Goal: Information Seeking & Learning: Learn about a topic

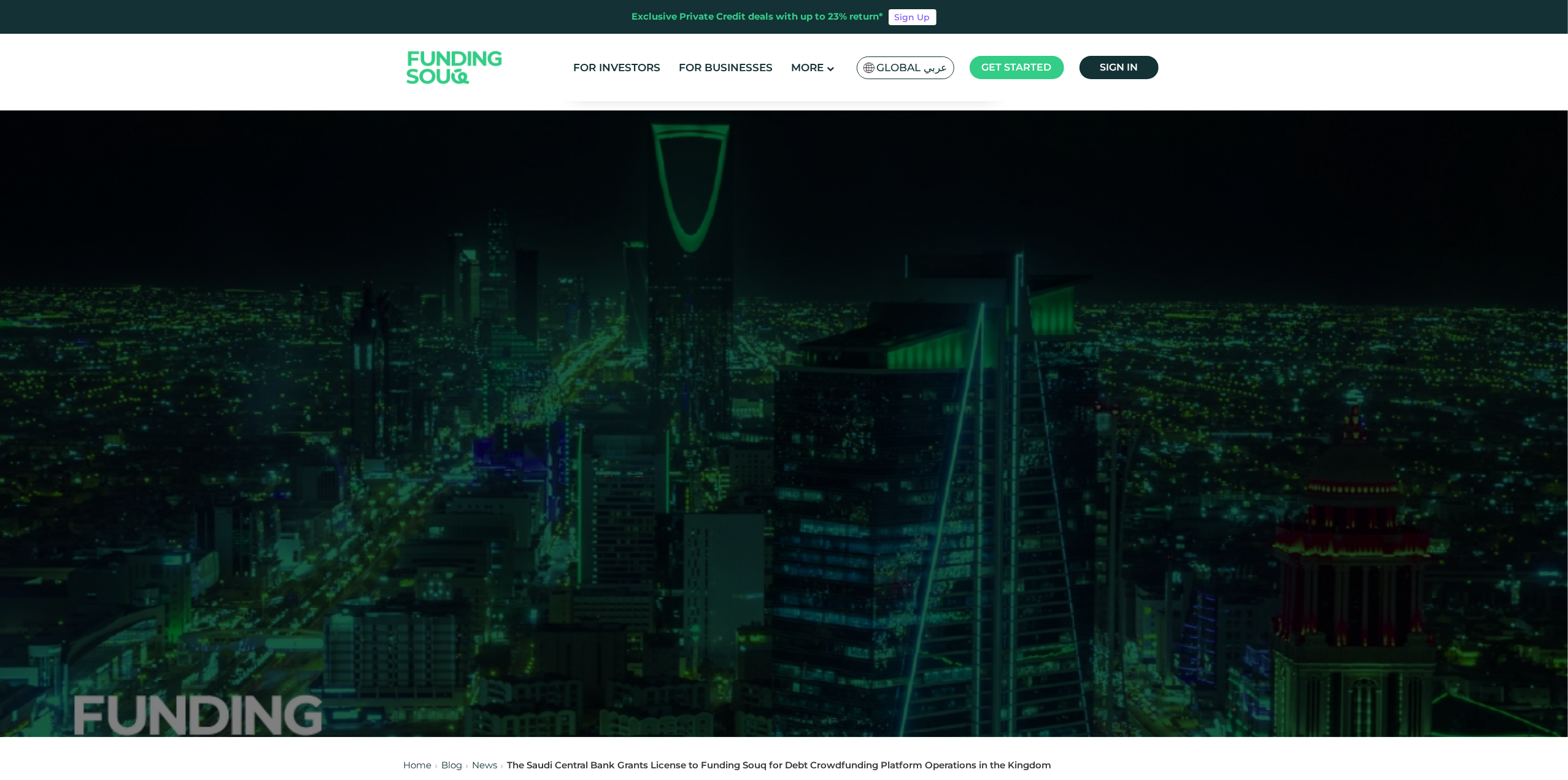
click at [634, 16] on div "Exclusive Private Credit deals with up to 23% return*" at bounding box center [758, 17] width 252 height 14
drag, startPoint x: 784, startPoint y: 20, endPoint x: 850, endPoint y: 20, distance: 66.0
click at [850, 20] on div "Exclusive Private Credit deals with up to 23% return*" at bounding box center [758, 17] width 252 height 14
click at [631, 30] on div "Exclusive Private Credit deals with up to 23% return* Sign Up" at bounding box center [784, 16] width 1568 height 33
drag, startPoint x: 619, startPoint y: 12, endPoint x: 1024, endPoint y: 13, distance: 405.0
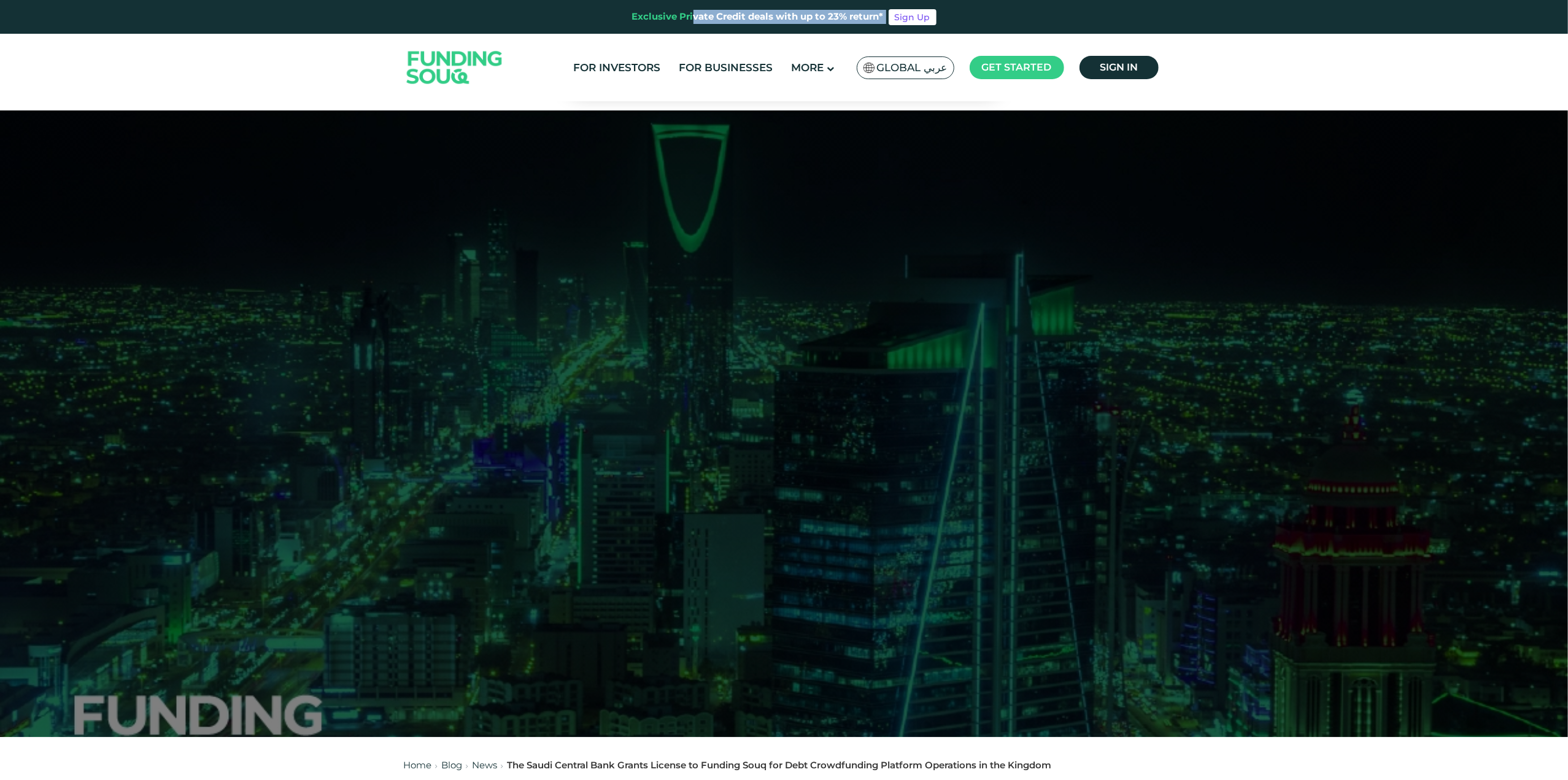
click at [1024, 13] on div "Exclusive Private Credit deals with up to 23% return* Sign Up" at bounding box center [784, 16] width 1568 height 33
click at [1053, 18] on div "Exclusive Private Credit deals with up to 23% return* Sign Up" at bounding box center [784, 16] width 1568 height 33
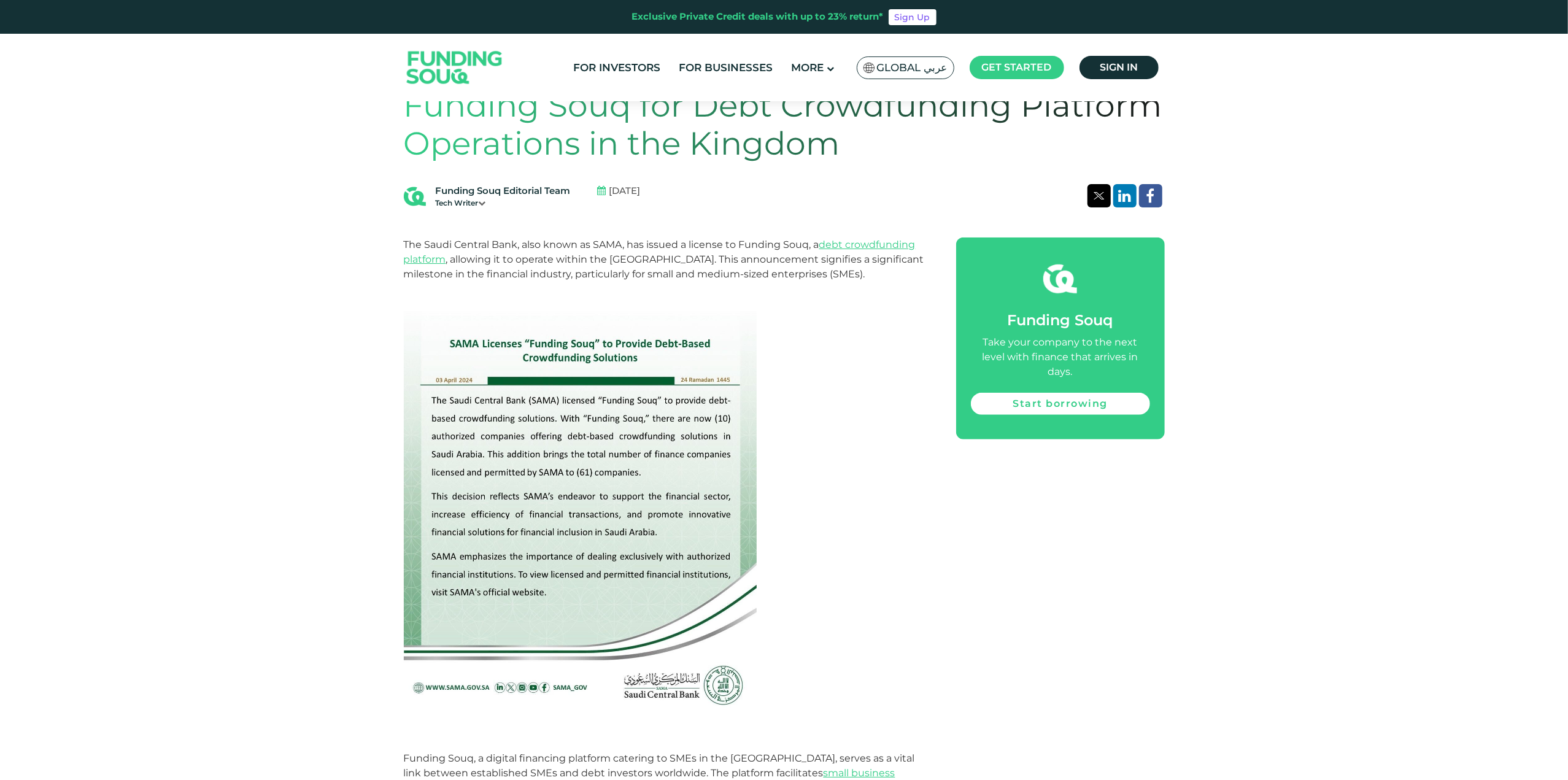
scroll to position [369, 0]
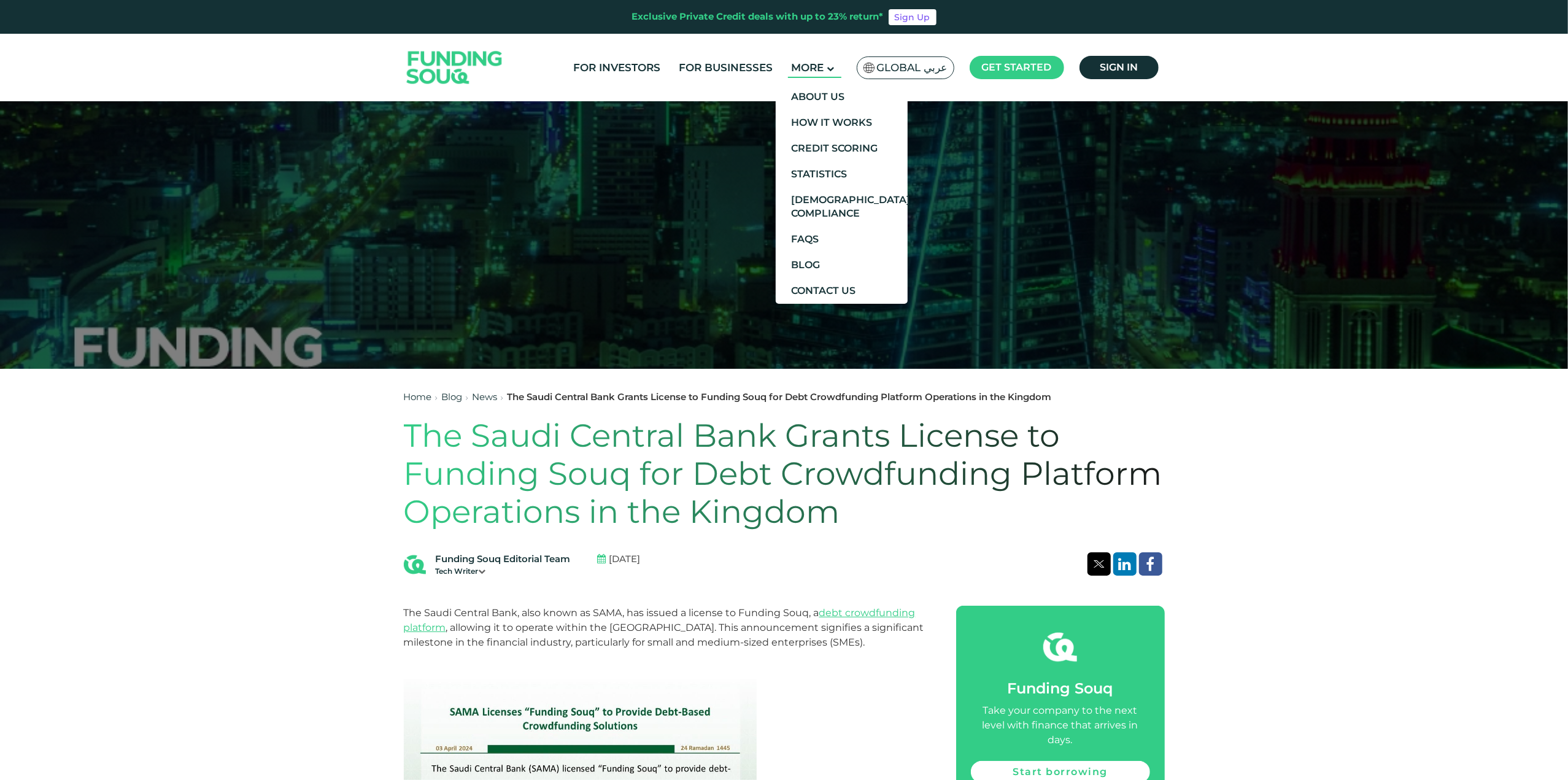
click at [823, 66] on span "More" at bounding box center [808, 68] width 33 height 12
click at [852, 145] on link "Credit Scoring" at bounding box center [842, 148] width 132 height 26
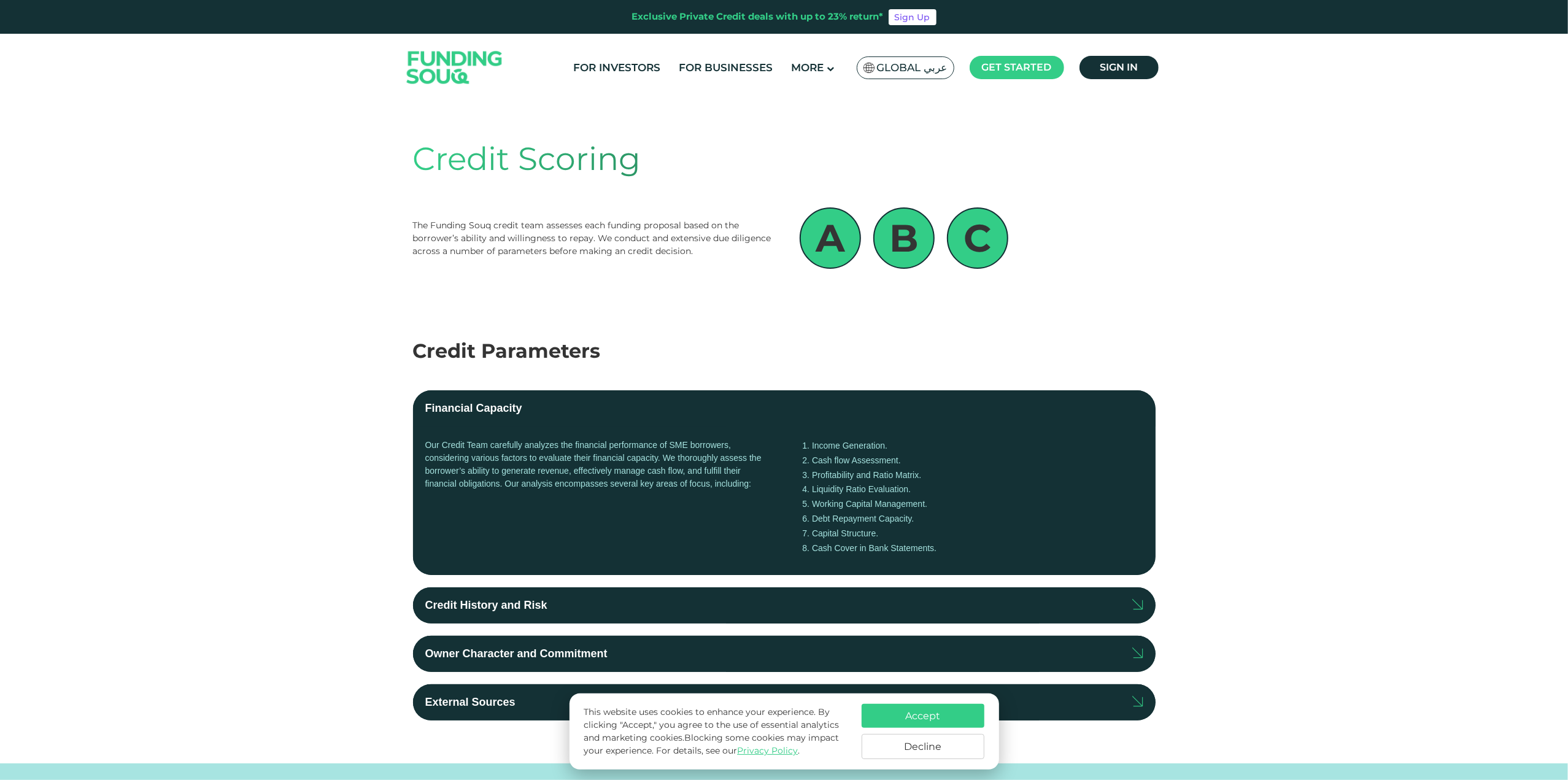
scroll to position [246, 0]
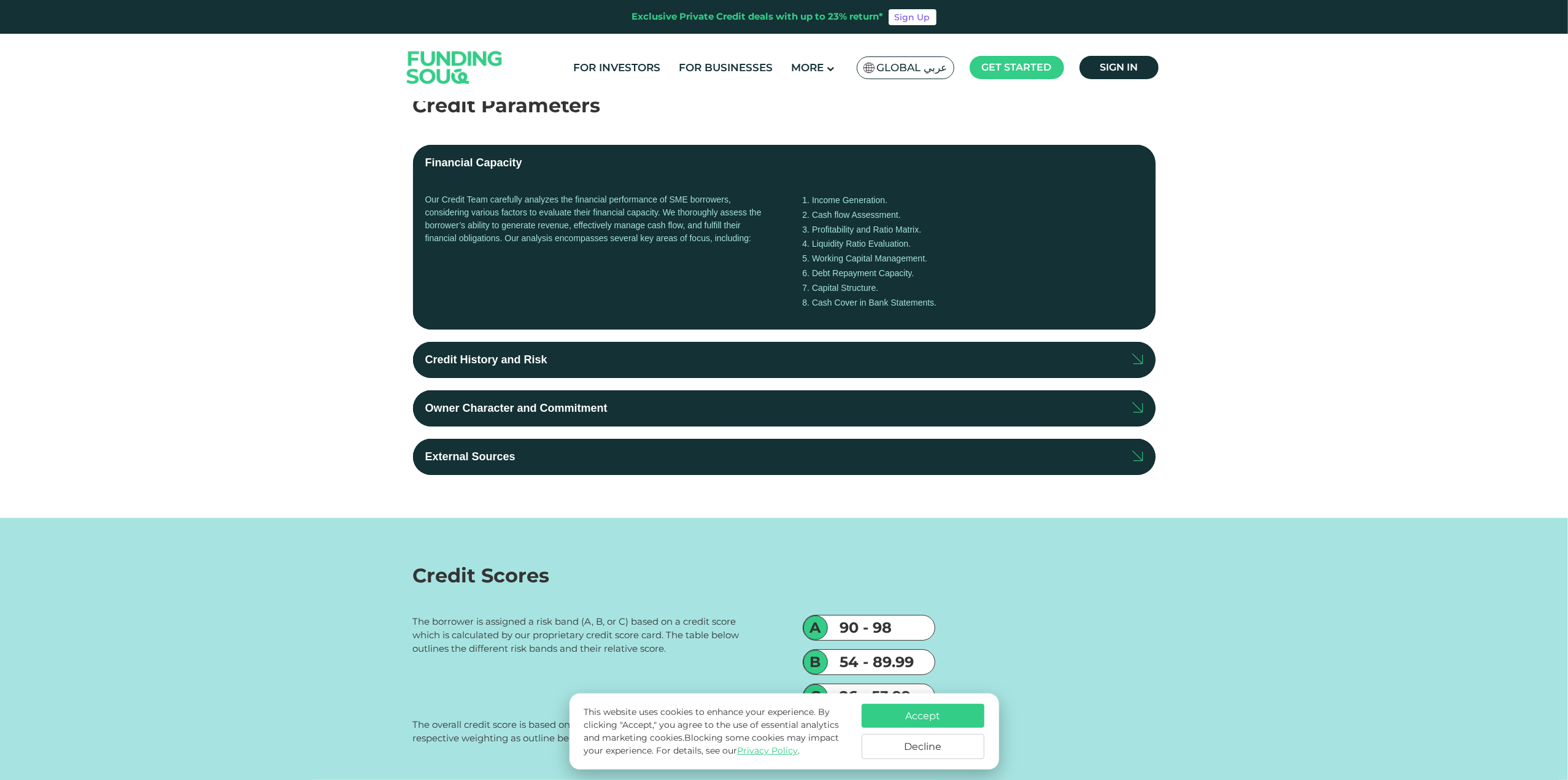
click at [532, 369] on label "Credit History and Risk" at bounding box center [784, 360] width 742 height 37
click at [0, 0] on input "Credit History and Risk" at bounding box center [0, 0] width 0 height 0
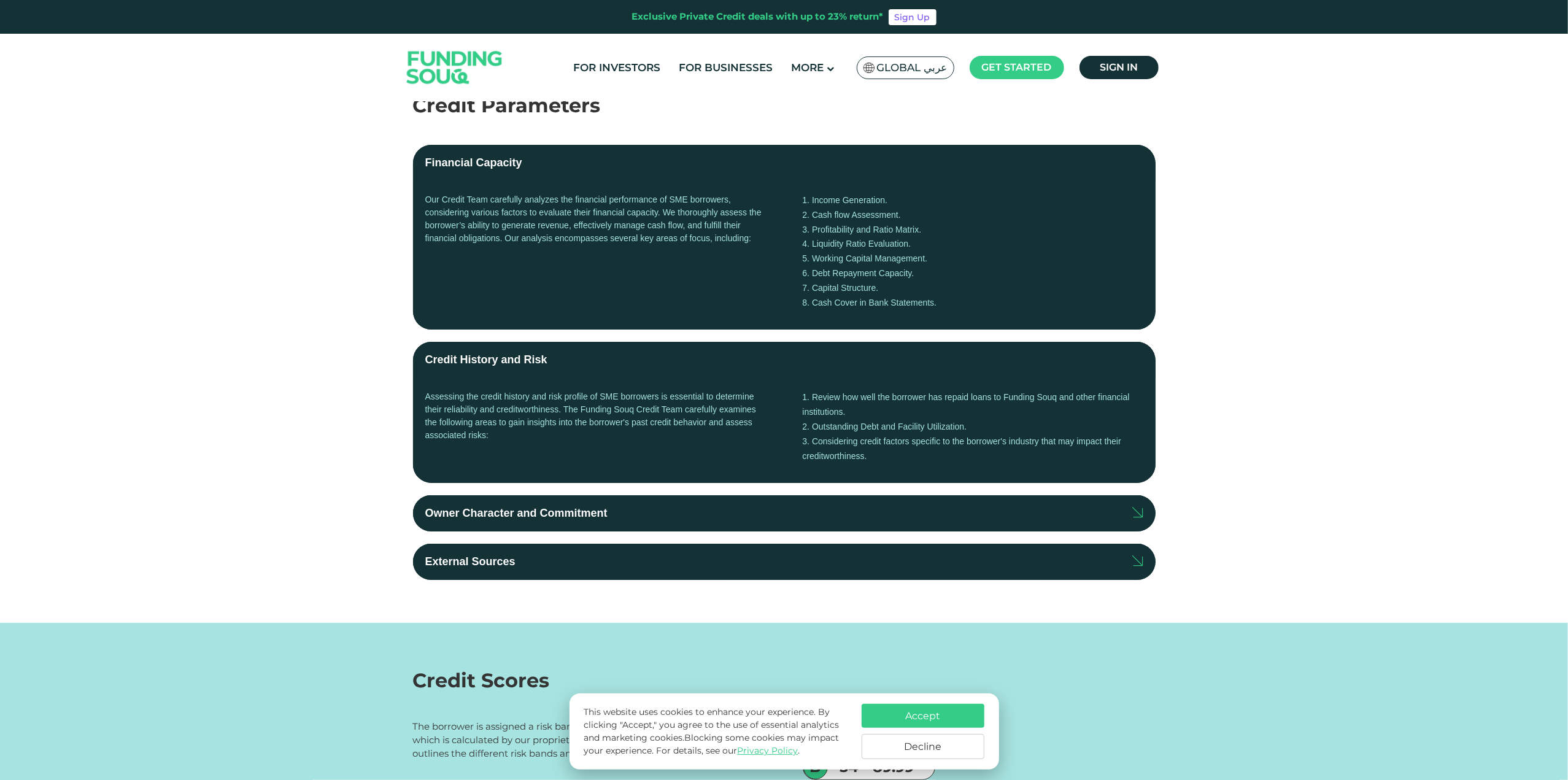
click at [621, 512] on label "Owner Character and Commitment" at bounding box center [784, 513] width 742 height 37
click at [0, 0] on input "Owner Character and Commitment" at bounding box center [0, 0] width 0 height 0
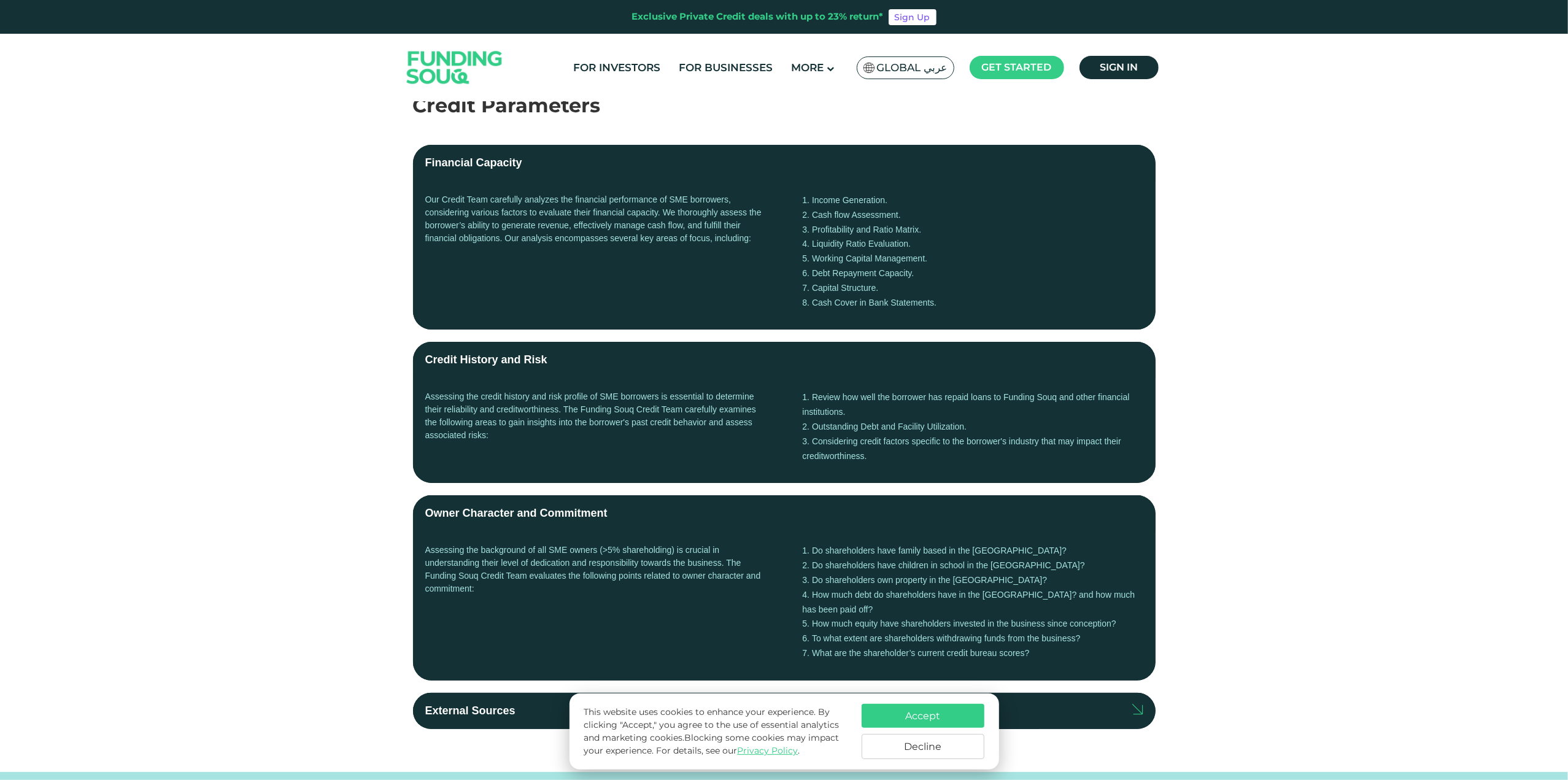
drag, startPoint x: 512, startPoint y: 677, endPoint x: 507, endPoint y: 687, distance: 11.2
click at [509, 680] on div "Financial Capacity Our Credit Team carefully analyzes the financial performance…" at bounding box center [784, 425] width 742 height 609
click at [506, 703] on div "External Sources" at bounding box center [470, 711] width 90 height 16
click at [0, 0] on input "External Sources" at bounding box center [0, 0] width 0 height 0
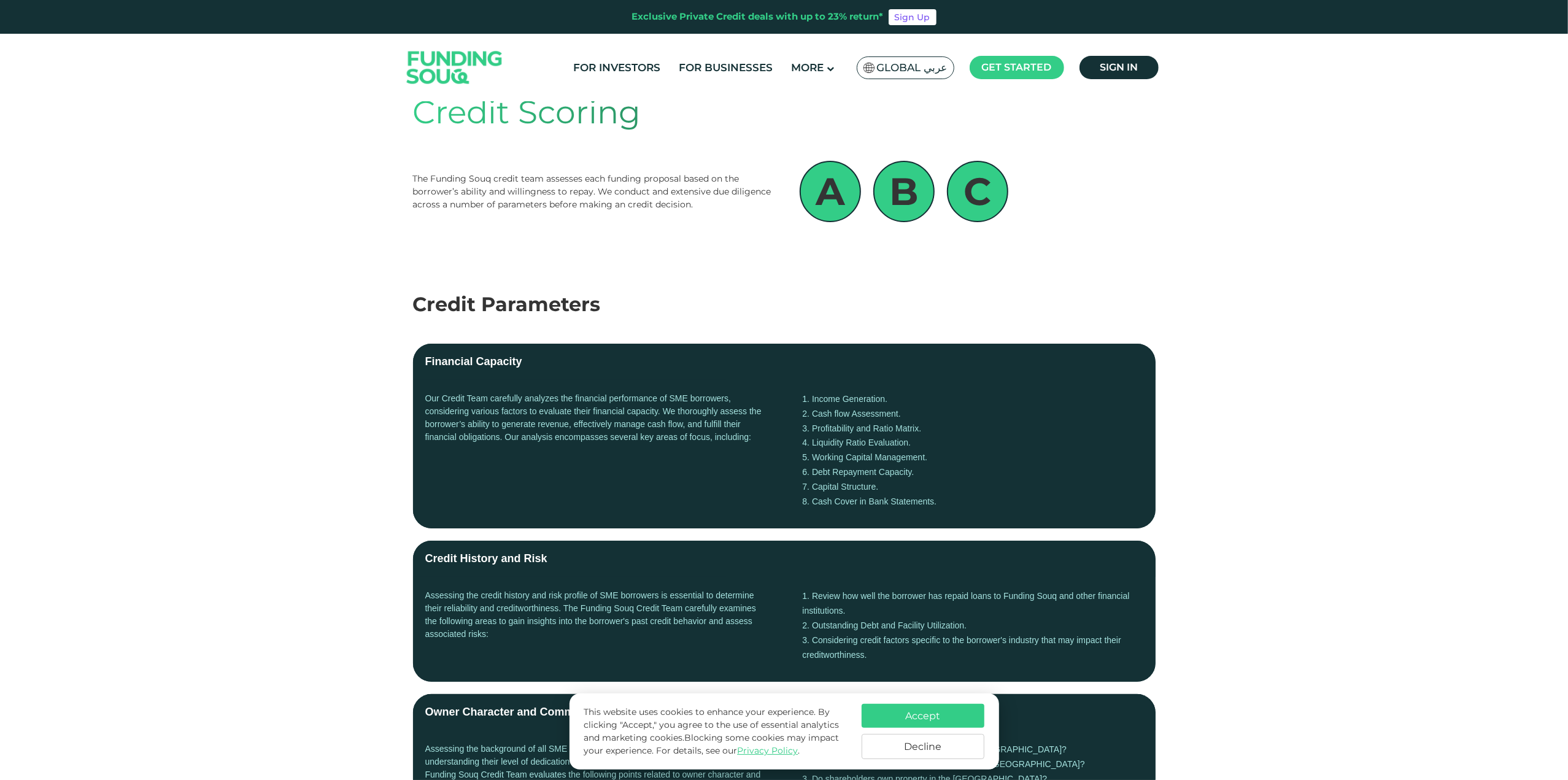
scroll to position [0, 0]
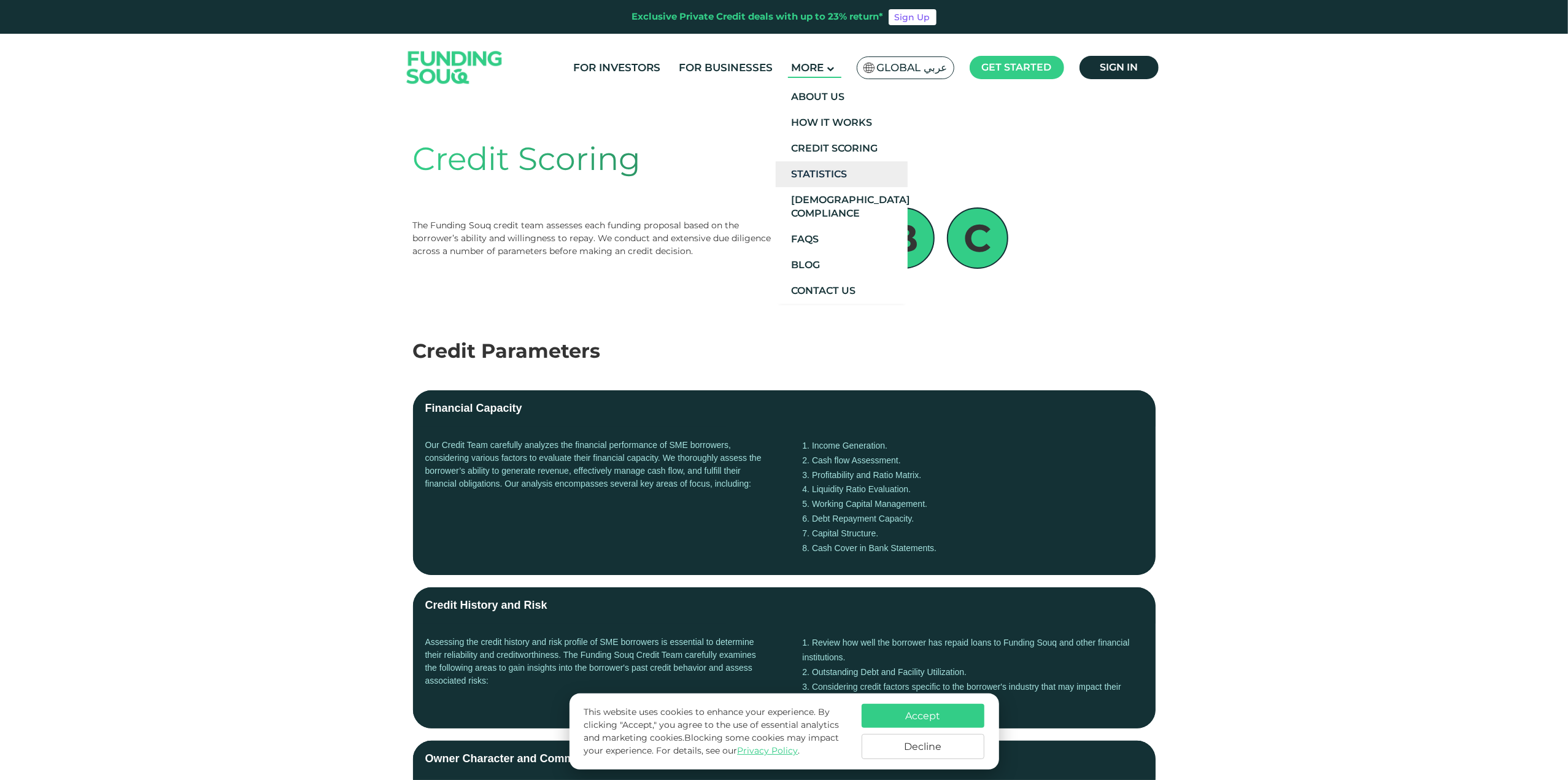
click at [826, 177] on link "Statistics" at bounding box center [842, 174] width 132 height 26
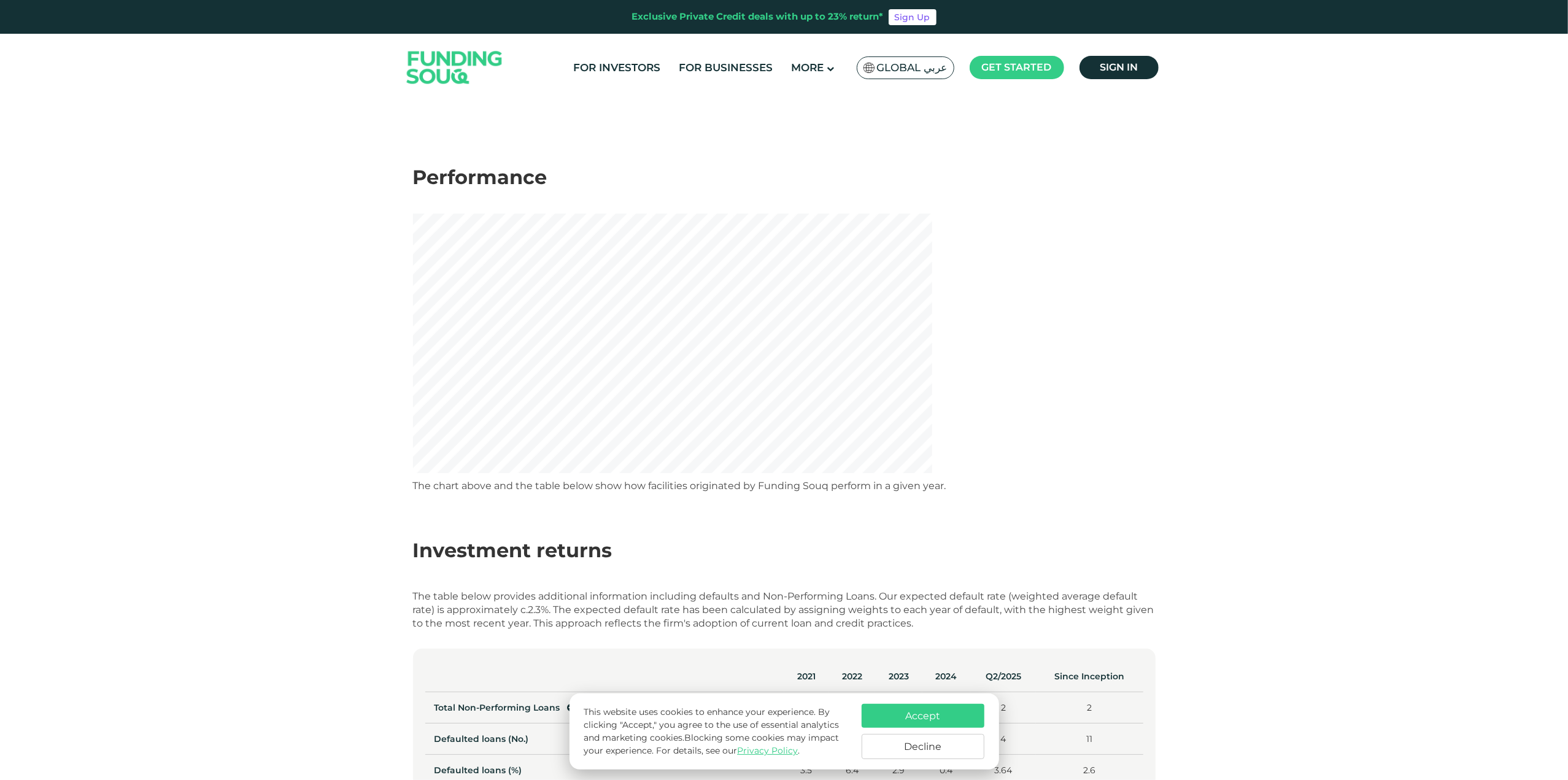
scroll to position [123, 0]
drag, startPoint x: 439, startPoint y: 488, endPoint x: 928, endPoint y: 480, distance: 489.1
click at [928, 480] on div "The chart above and the table below show how facilities originated by Funding S…" at bounding box center [784, 486] width 742 height 13
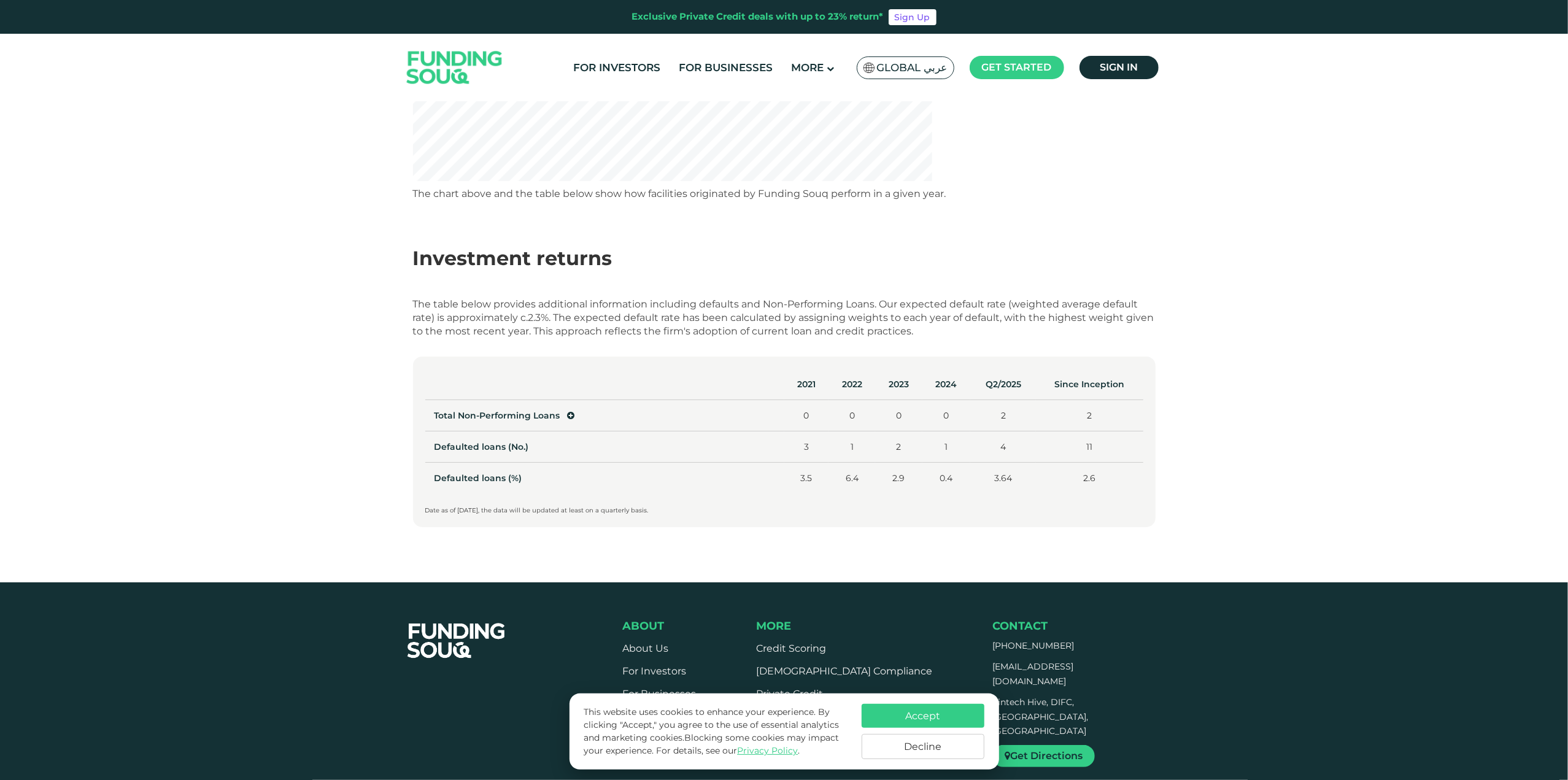
scroll to position [491, 0]
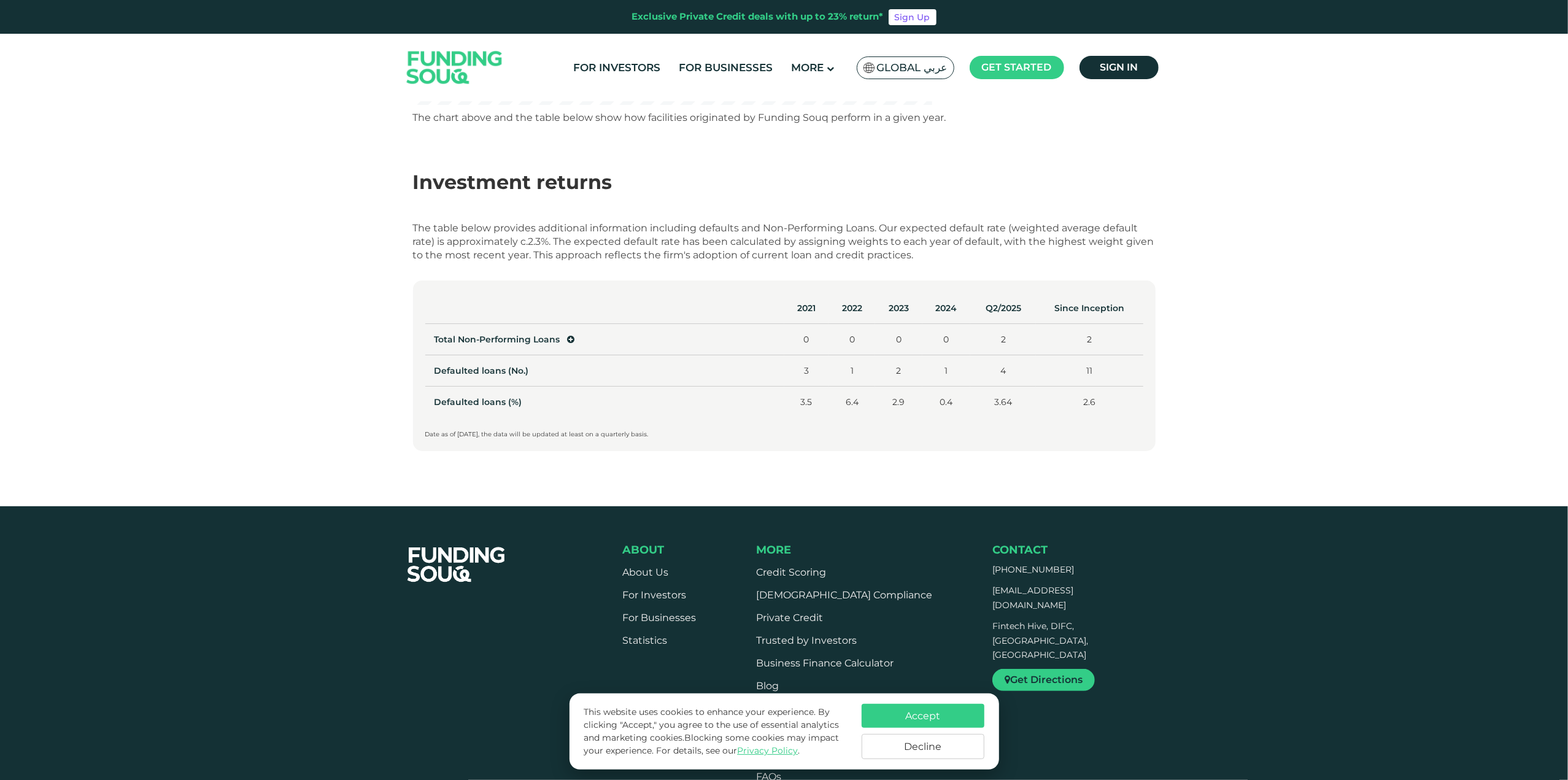
drag, startPoint x: 397, startPoint y: 222, endPoint x: 967, endPoint y: 256, distance: 571.0
click at [967, 256] on div "Statistics Performance The chart above and the table below show how facilities …" at bounding box center [784, 58] width 1568 height 897
click at [967, 256] on div "The table below provides additional information including defaults and Non-Perf…" at bounding box center [784, 242] width 742 height 40
drag, startPoint x: 372, startPoint y: 261, endPoint x: 981, endPoint y: 258, distance: 609.0
click at [981, 258] on div "Statistics Performance The chart above and the table below show how facilities …" at bounding box center [784, 58] width 1568 height 897
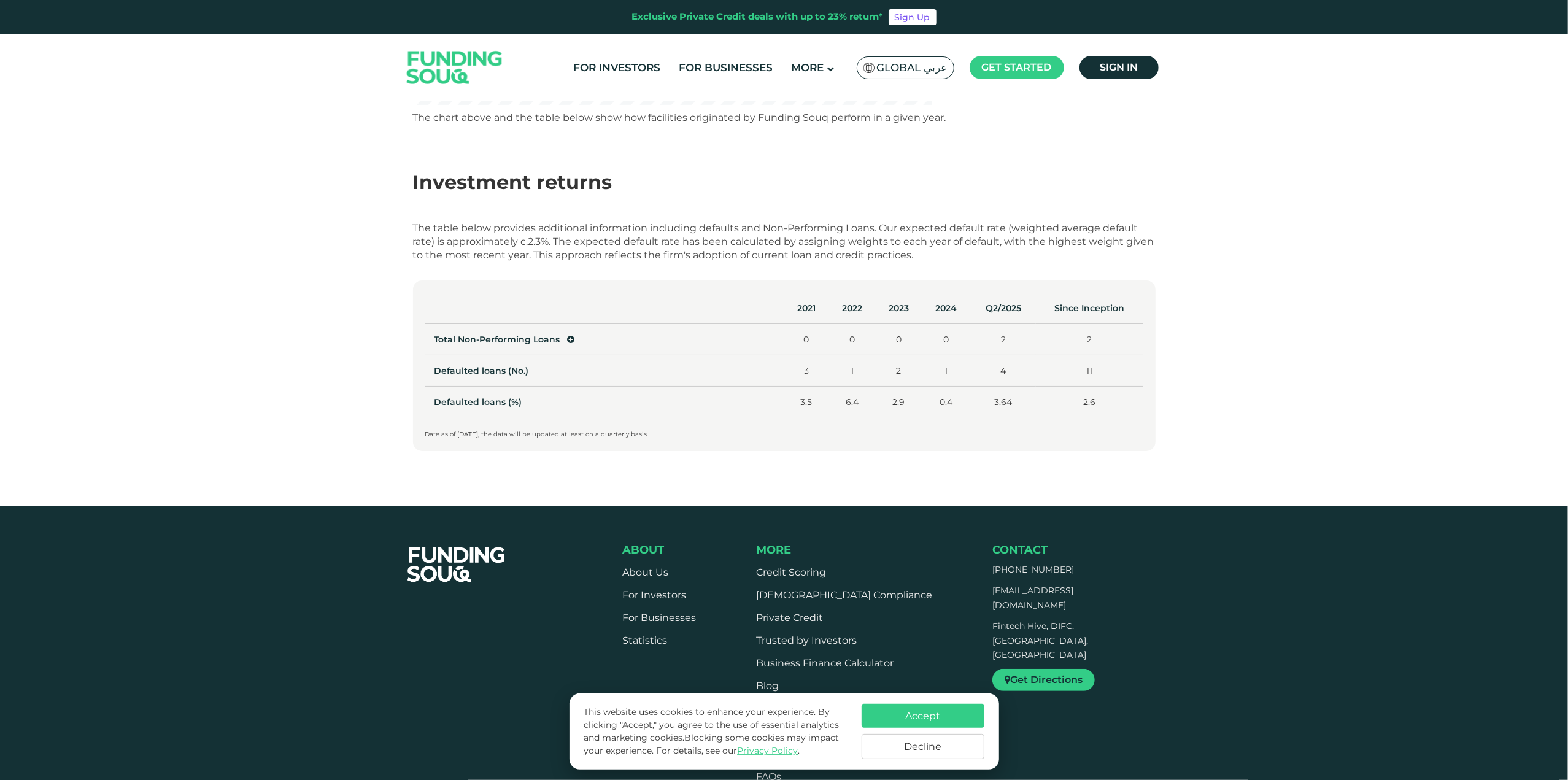
click at [981, 258] on div "The table below provides additional information including defaults and Non-Perf…" at bounding box center [784, 242] width 742 height 40
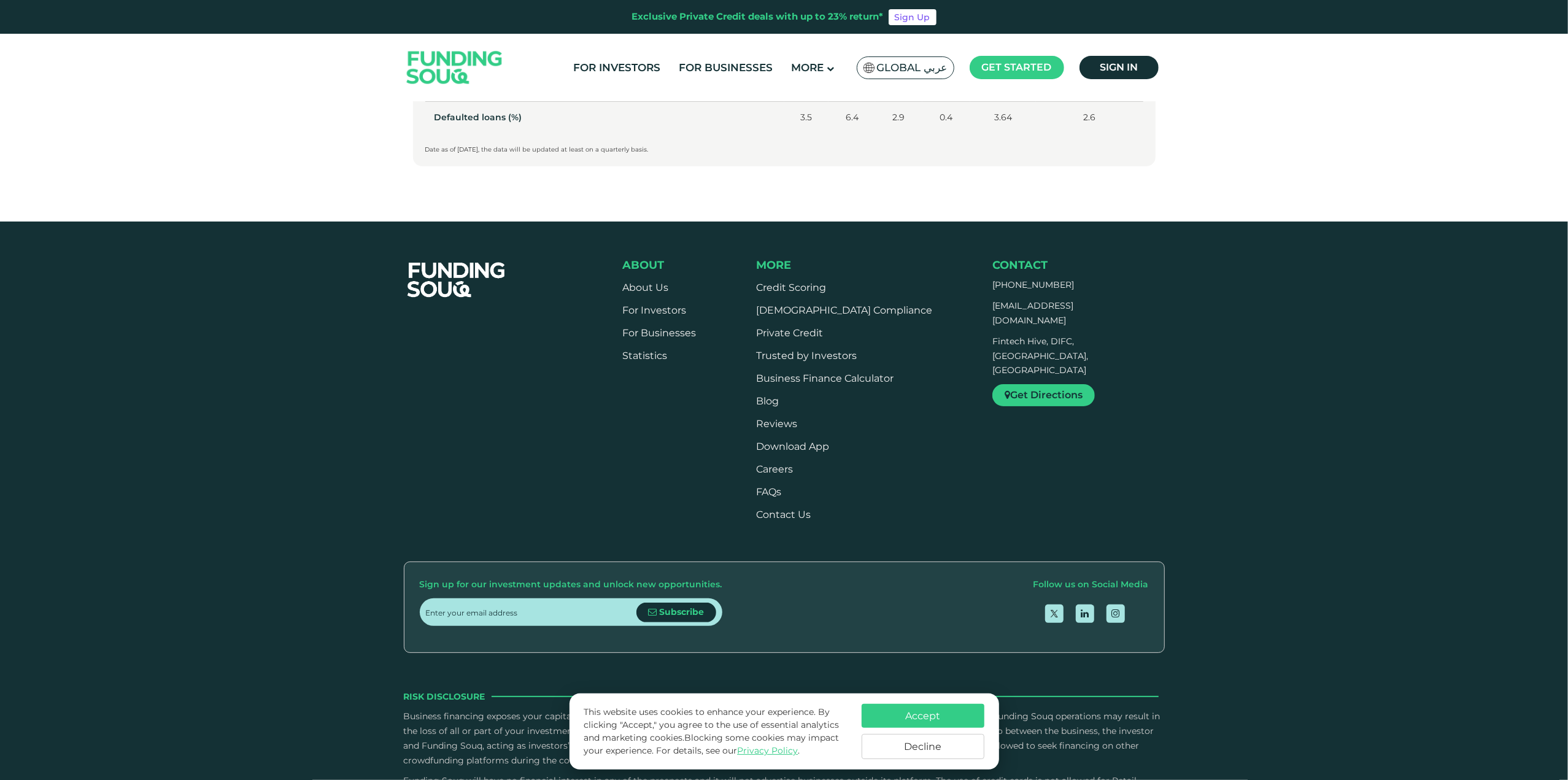
scroll to position [656, 0]
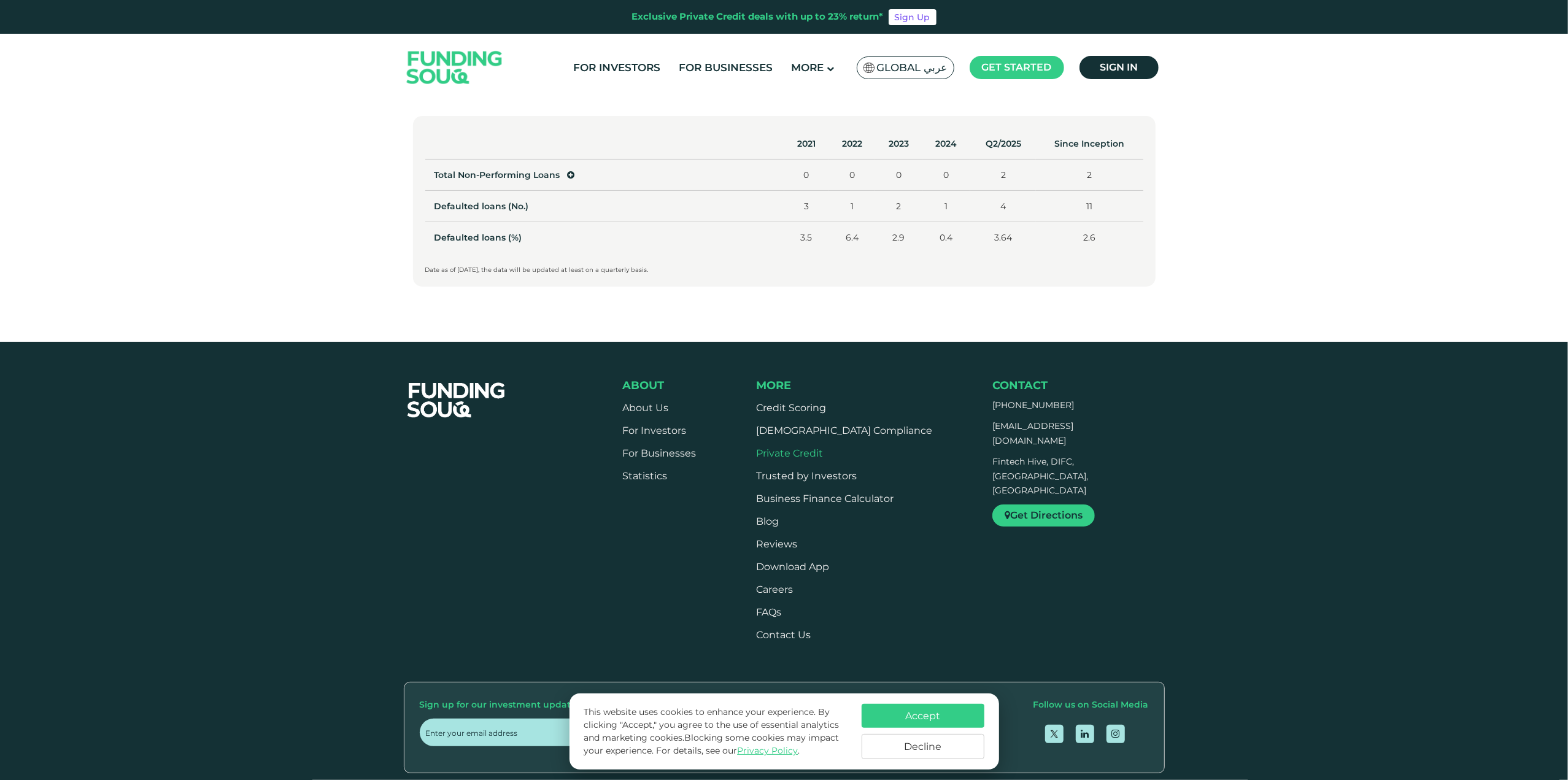
click at [788, 450] on link "Private Credit" at bounding box center [790, 453] width 67 height 12
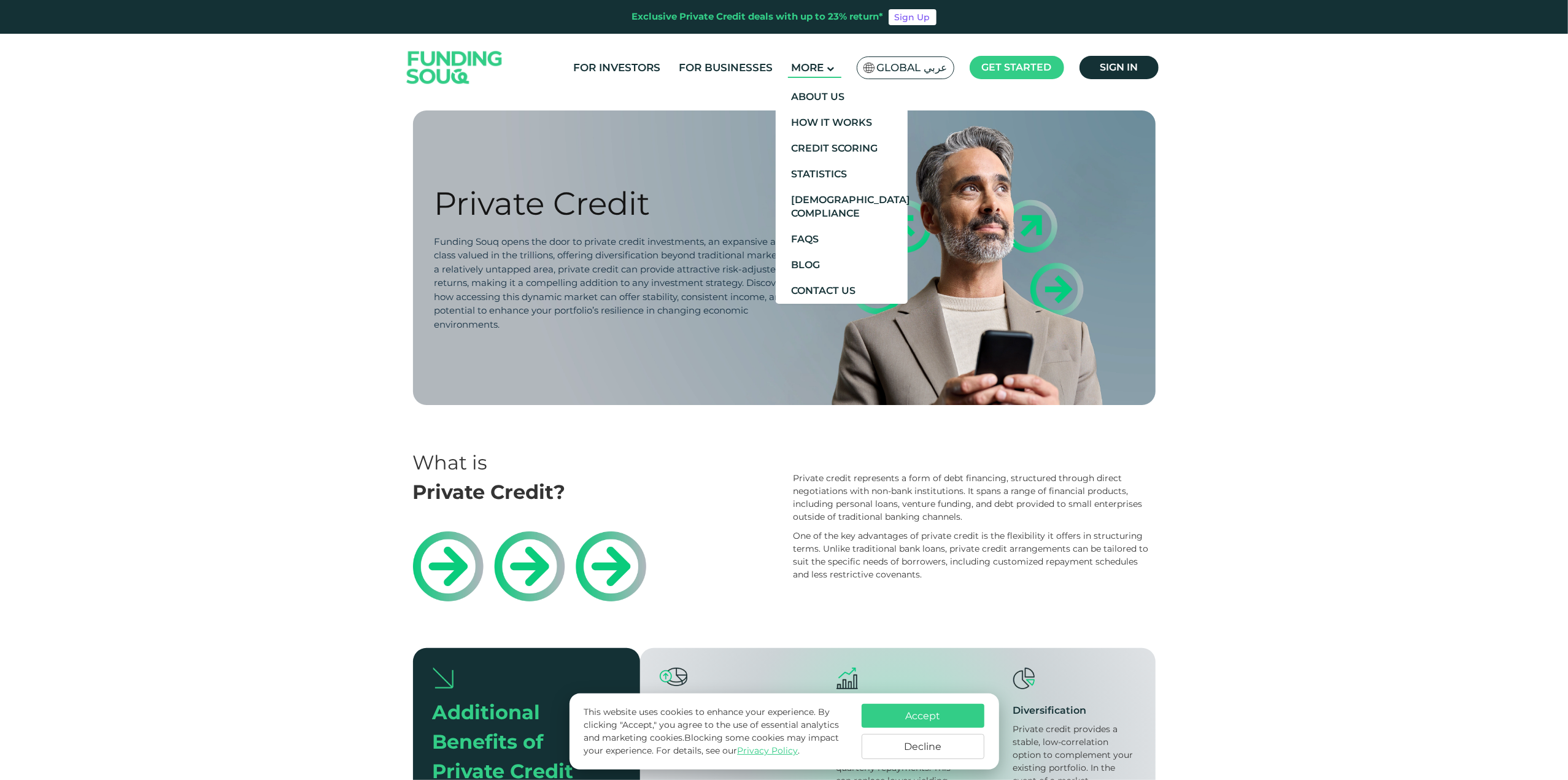
click at [815, 72] on span "More" at bounding box center [808, 68] width 33 height 12
click at [806, 228] on link "FAQs" at bounding box center [842, 239] width 132 height 26
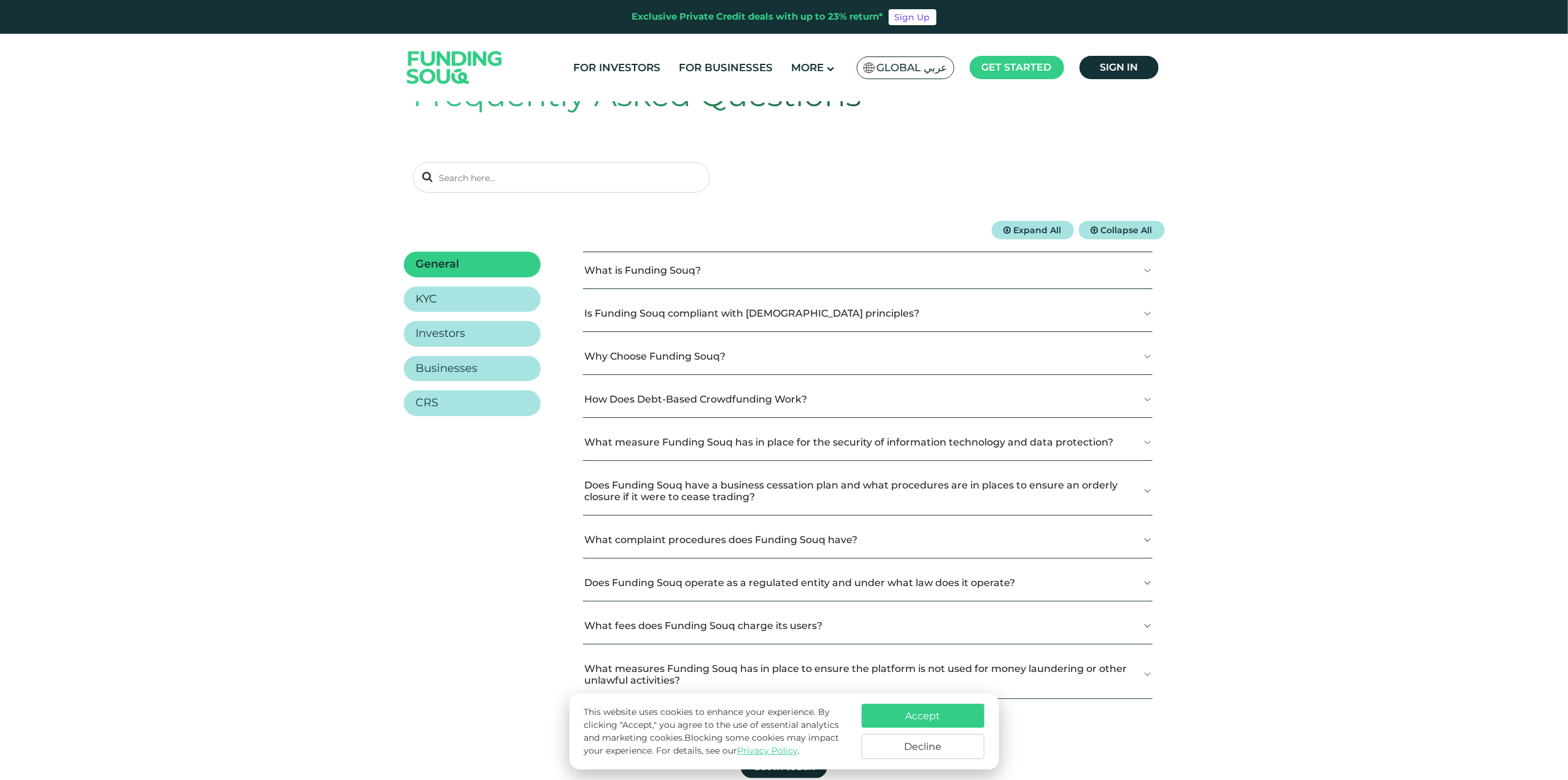
scroll to position [123, 0]
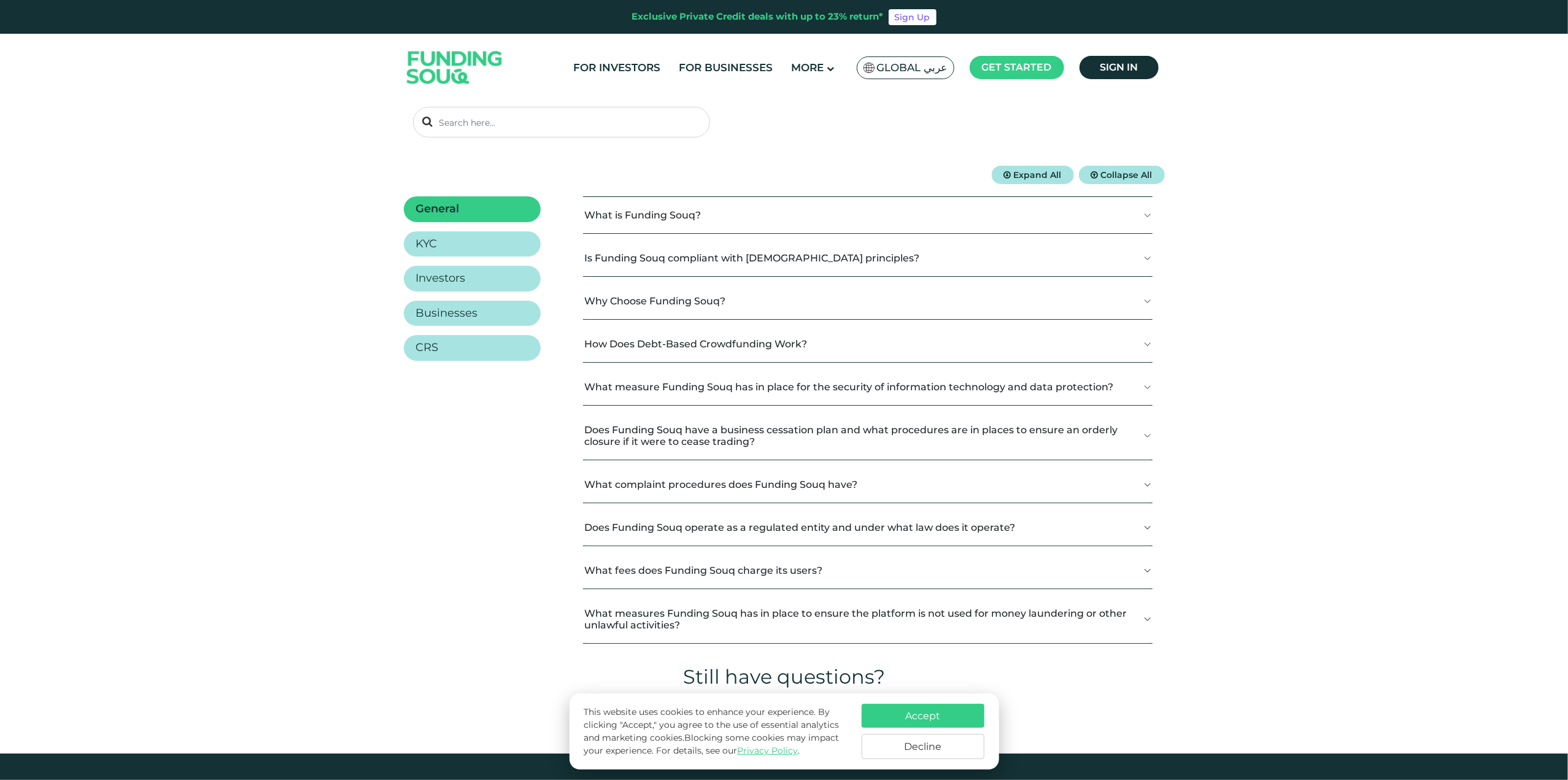
click at [672, 303] on button "Why Choose Funding Souq?" at bounding box center [868, 301] width 570 height 37
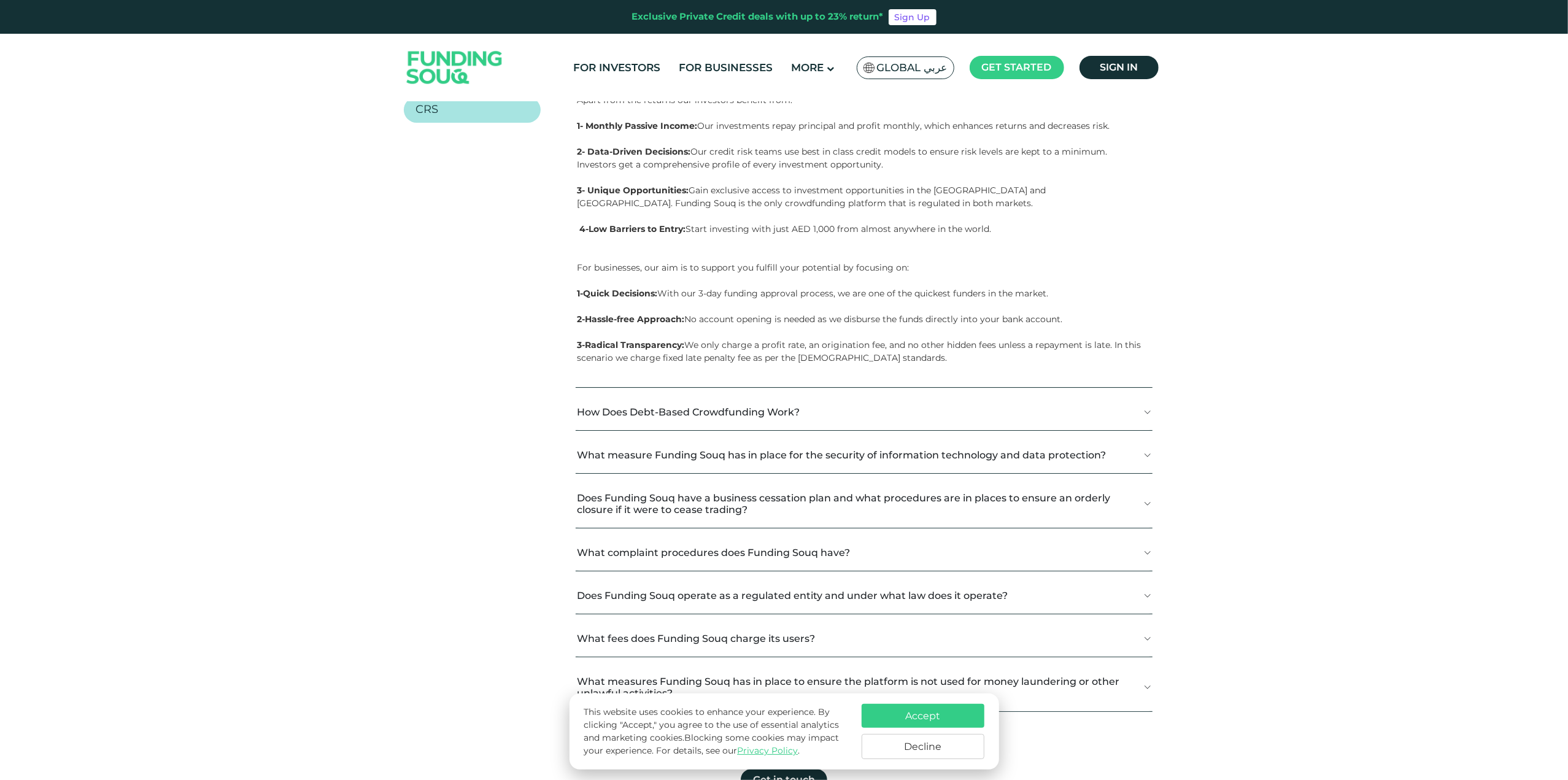
scroll to position [369, 0]
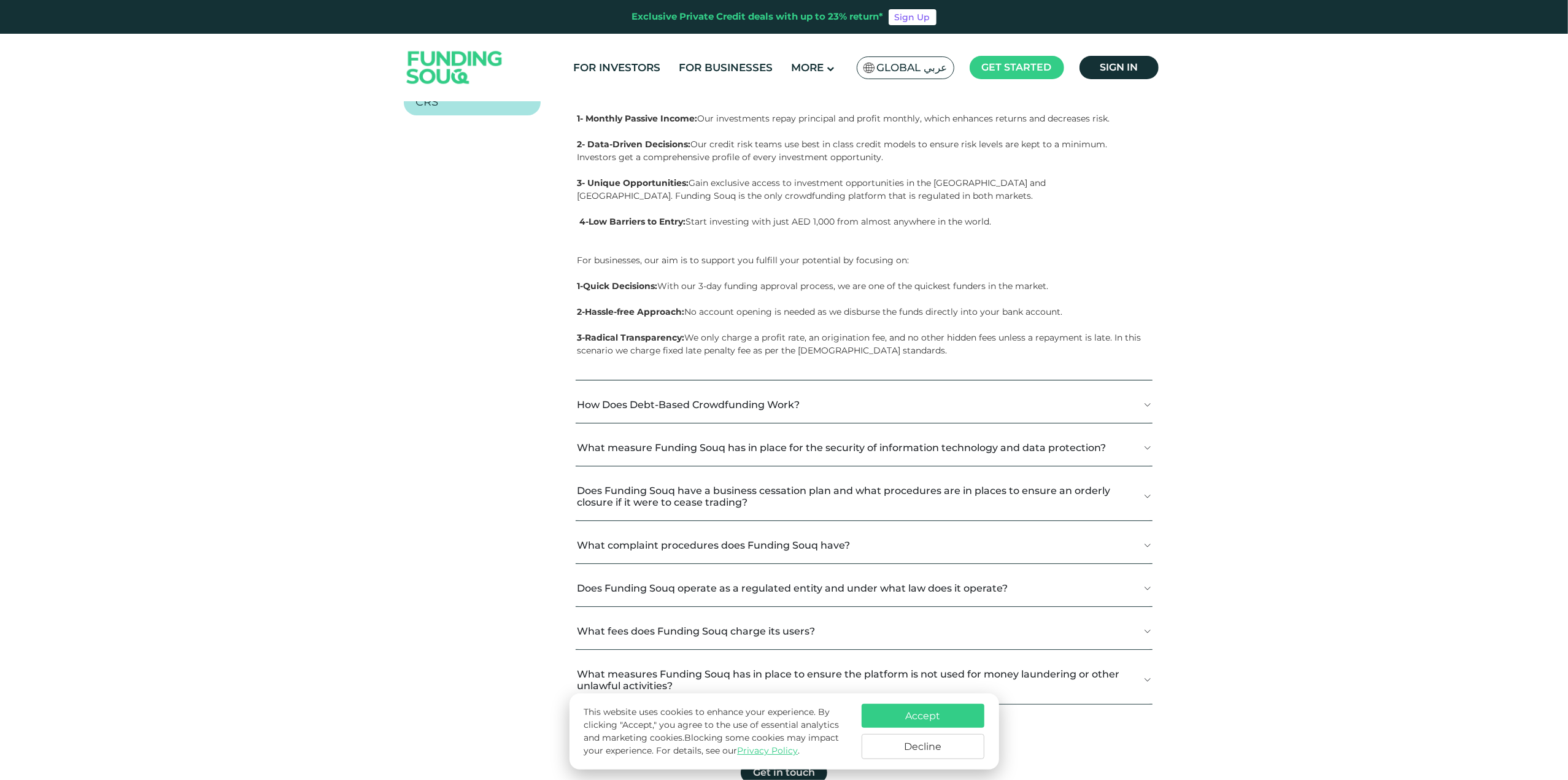
click at [724, 499] on button "Does Funding Souq have a business cessation plan and what procedures are in pla…" at bounding box center [863, 497] width 576 height 48
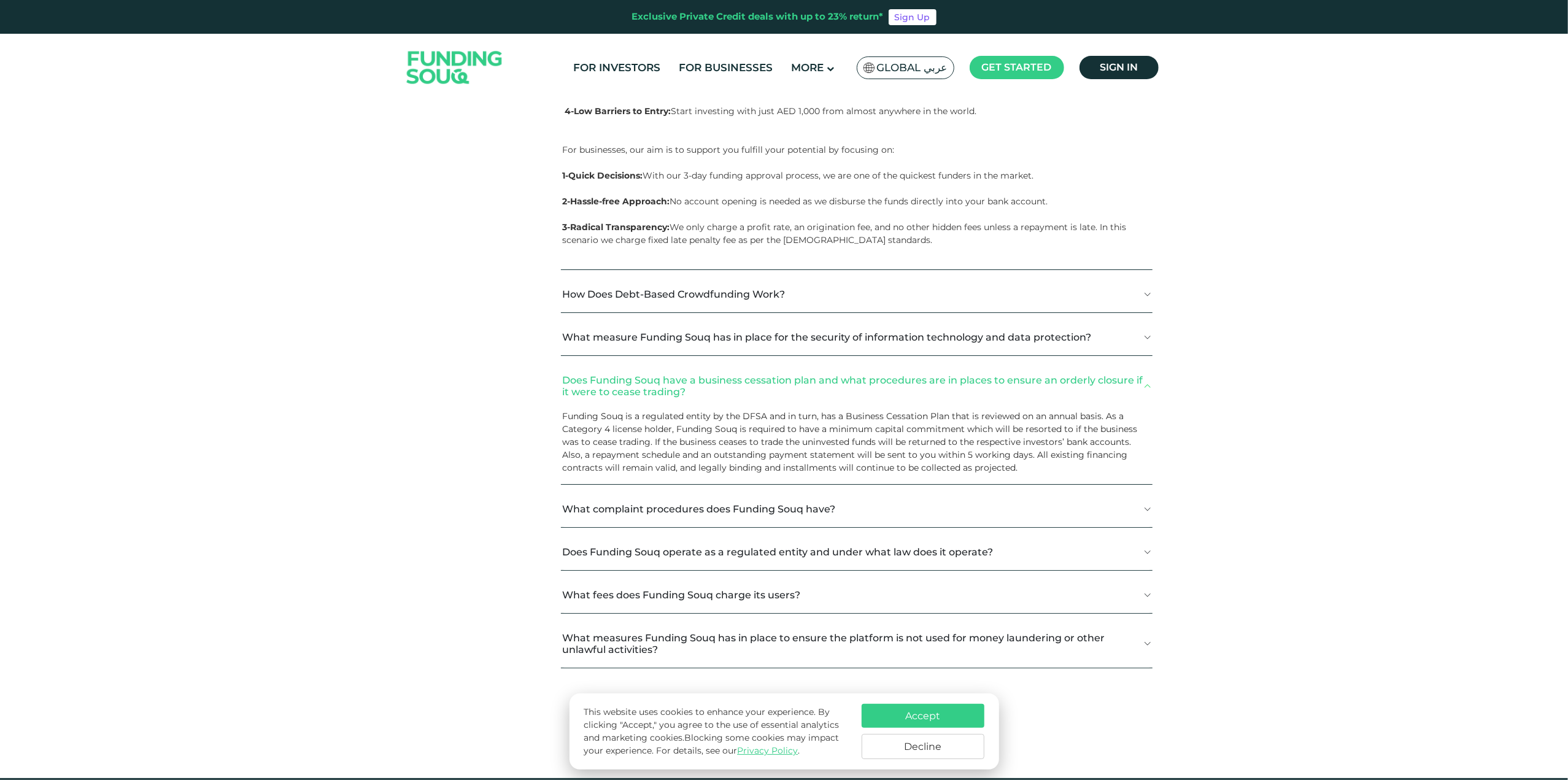
scroll to position [614, 0]
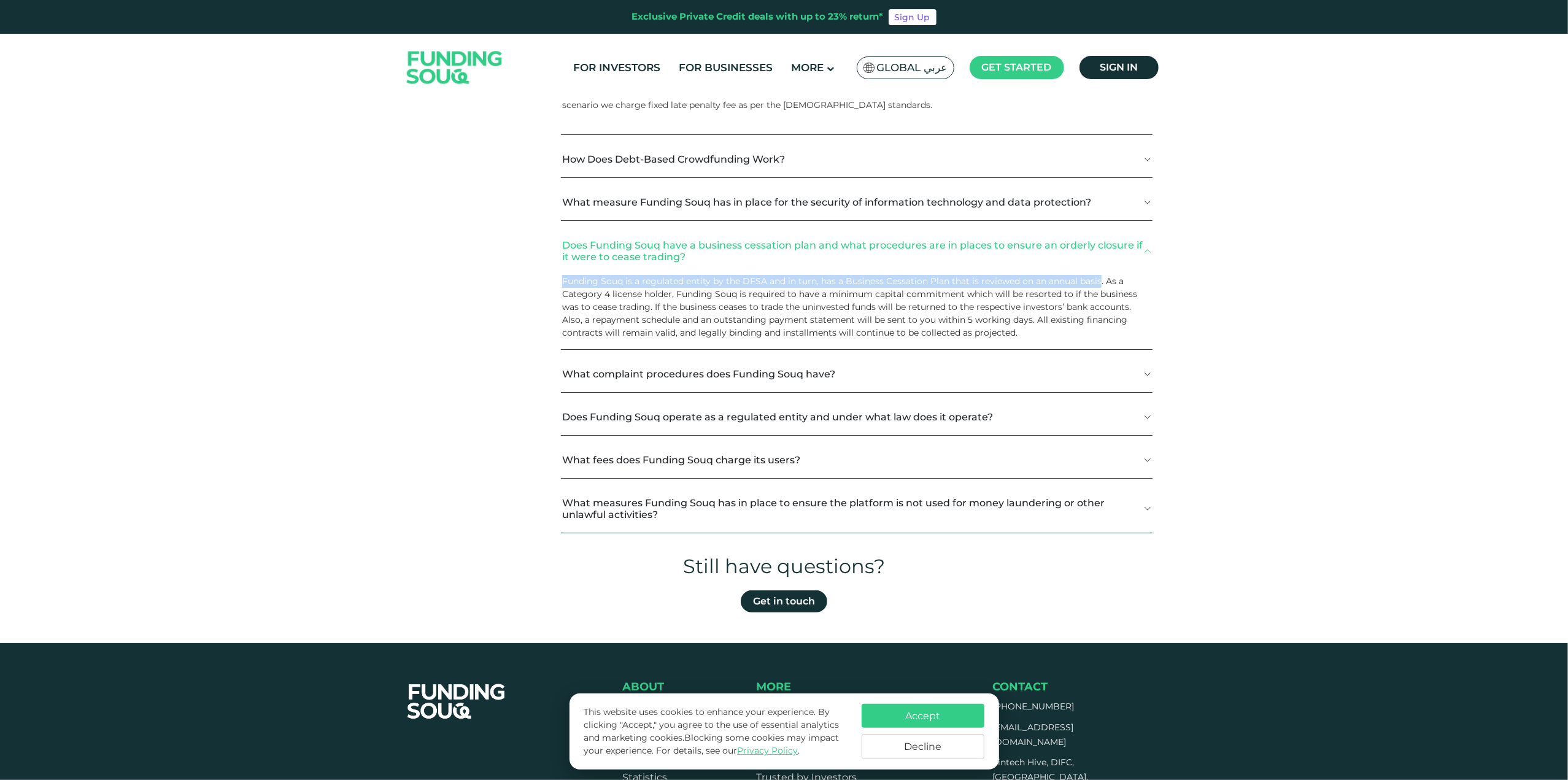
drag, startPoint x: 553, startPoint y: 281, endPoint x: 1100, endPoint y: 283, distance: 547.0
click at [1100, 283] on div "General KYC Investors Businesses CRS What is Funding Souq?" at bounding box center [784, 128] width 761 height 847
click at [1100, 283] on span "Funding Souq is a regulated entity by the DFSA and in turn, has a Business Cess…" at bounding box center [850, 306] width 575 height 63
drag, startPoint x: 767, startPoint y: 277, endPoint x: 864, endPoint y: 285, distance: 97.3
click at [1158, 275] on div "General KYC Investors Businesses CRS What is Funding Souq?" at bounding box center [784, 128] width 761 height 847
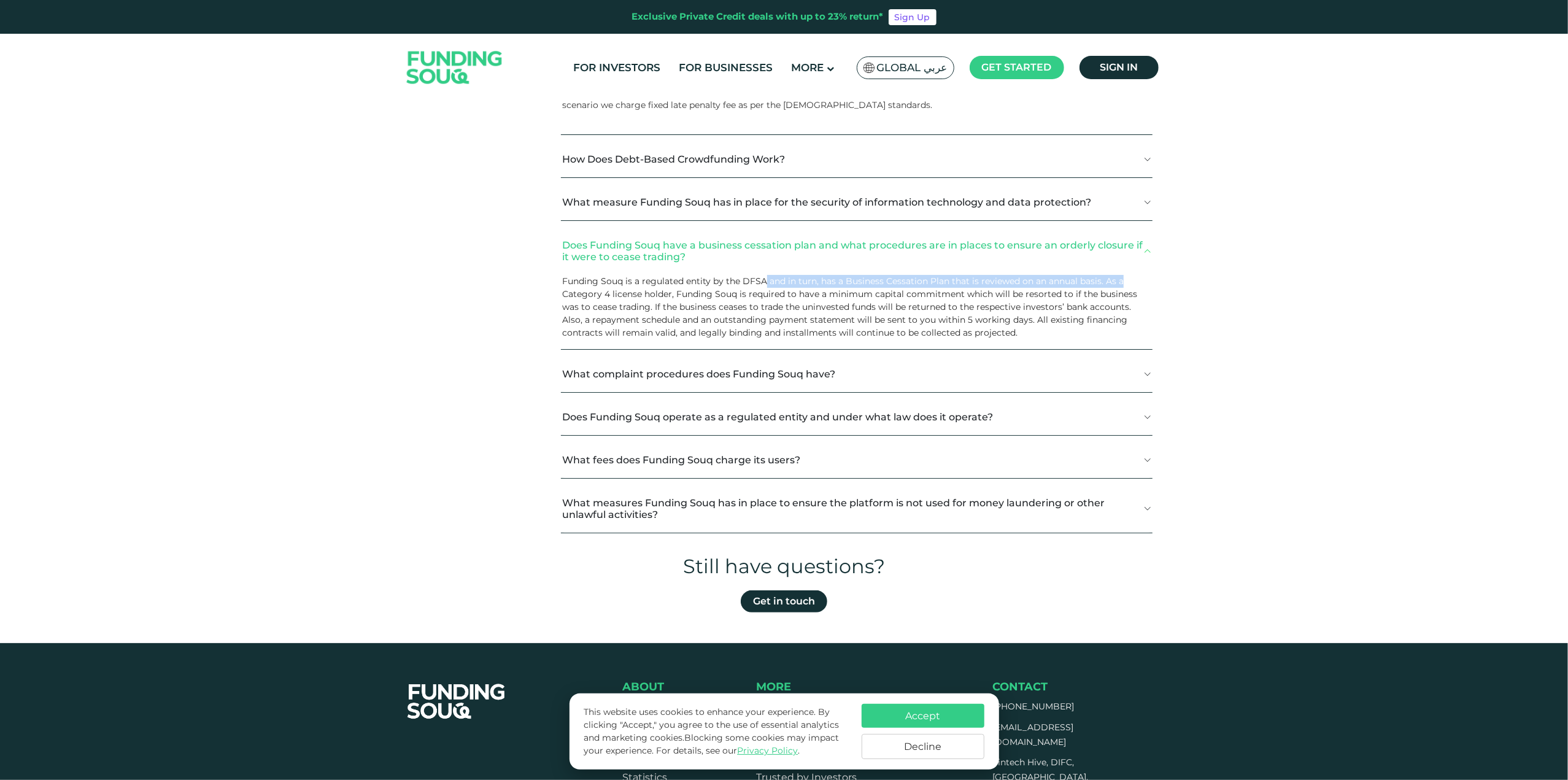
click at [618, 428] on button "Does Funding Souq operate as a regulated entity and under what law does it oper…" at bounding box center [857, 417] width 591 height 37
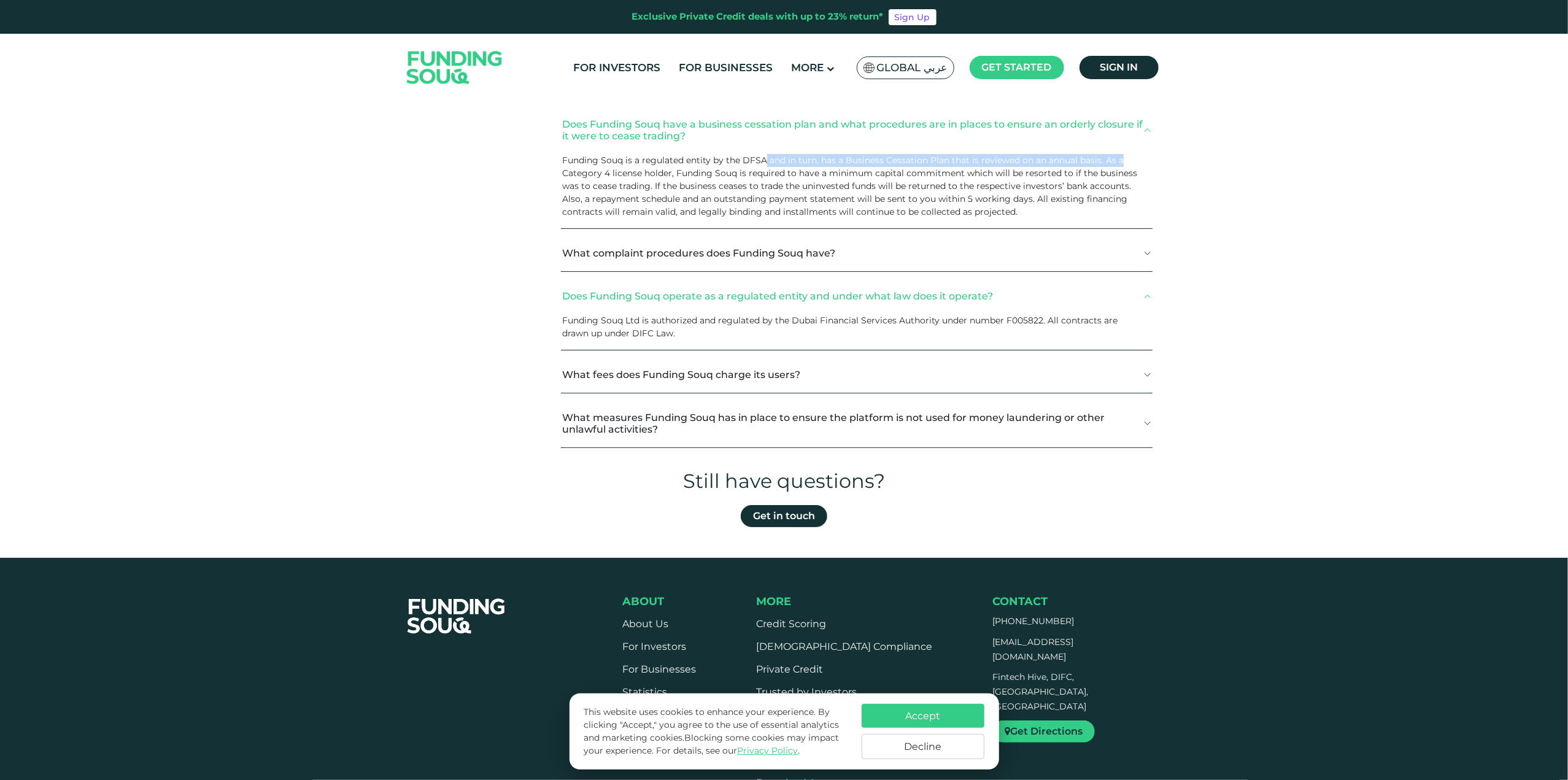
scroll to position [736, 0]
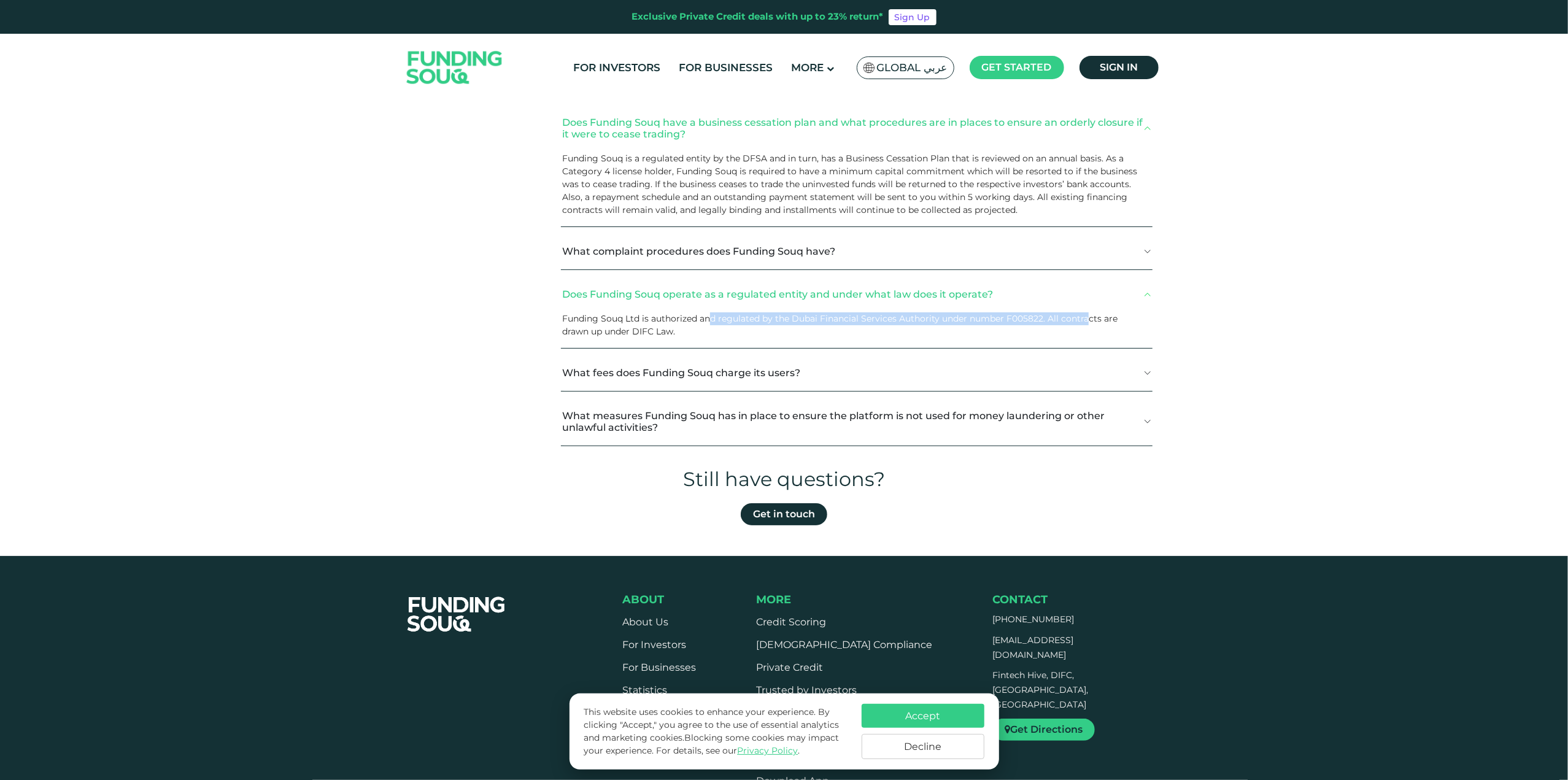
drag, startPoint x: 712, startPoint y: 318, endPoint x: 1090, endPoint y: 313, distance: 378.0
click at [1090, 313] on span "Funding Souq Ltd is authorized and regulated by the Dubai Financial Services Au…" at bounding box center [840, 325] width 555 height 24
click at [552, 327] on div "General KYC Investors Businesses CRS What is Funding Souq?" at bounding box center [784, 23] width 761 height 882
click at [686, 370] on button "What fees does Funding Souq charge its users?" at bounding box center [857, 373] width 591 height 37
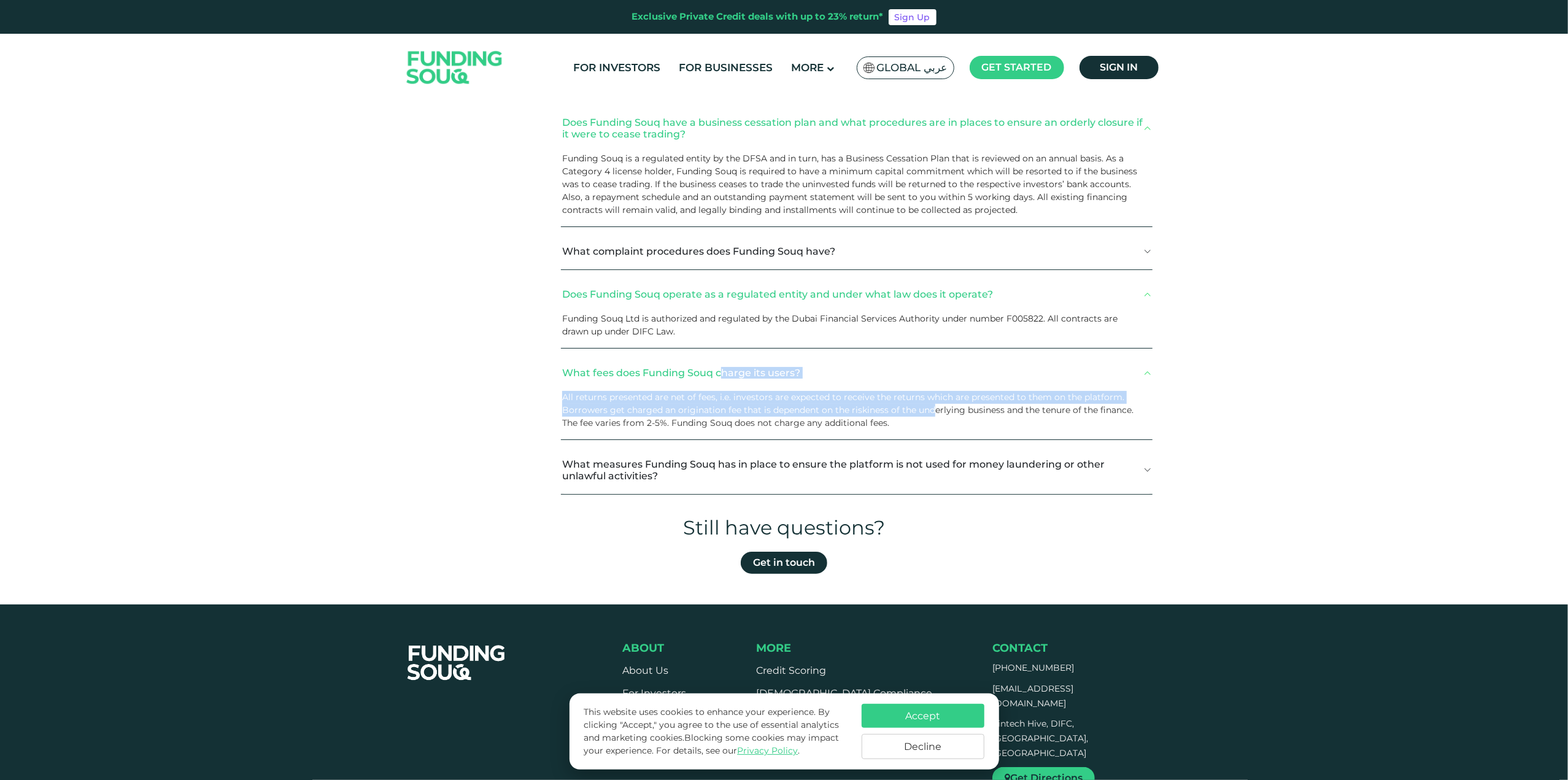
drag, startPoint x: 509, startPoint y: 360, endPoint x: 934, endPoint y: 410, distance: 427.9
click at [934, 410] on div "General KYC Investors Businesses CRS What is Funding Souq?" at bounding box center [784, 47] width 761 height 931
click at [675, 471] on button "What measures Funding Souq has in place to ensure the platform is not used for …" at bounding box center [857, 470] width 591 height 48
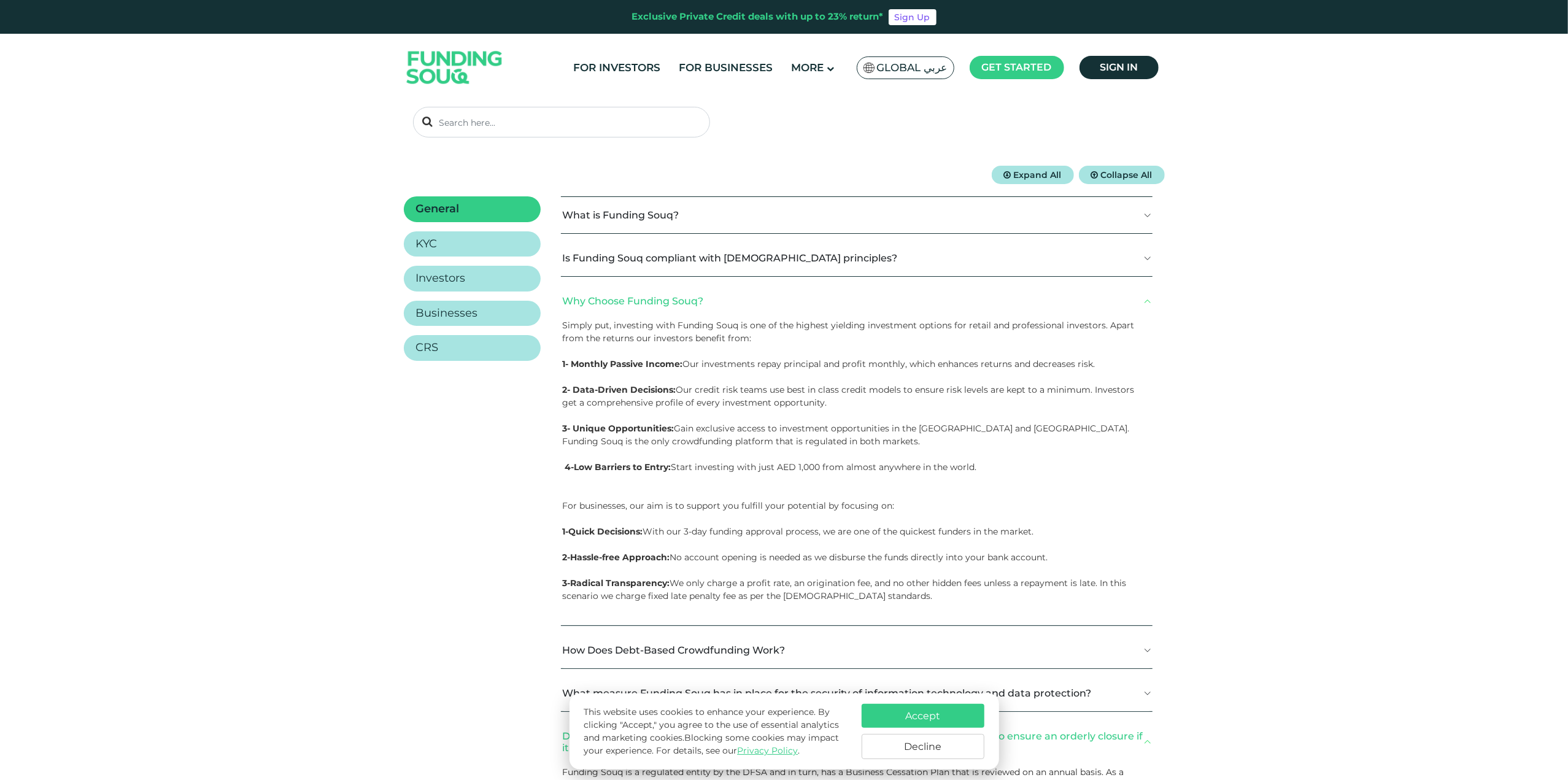
scroll to position [0, 0]
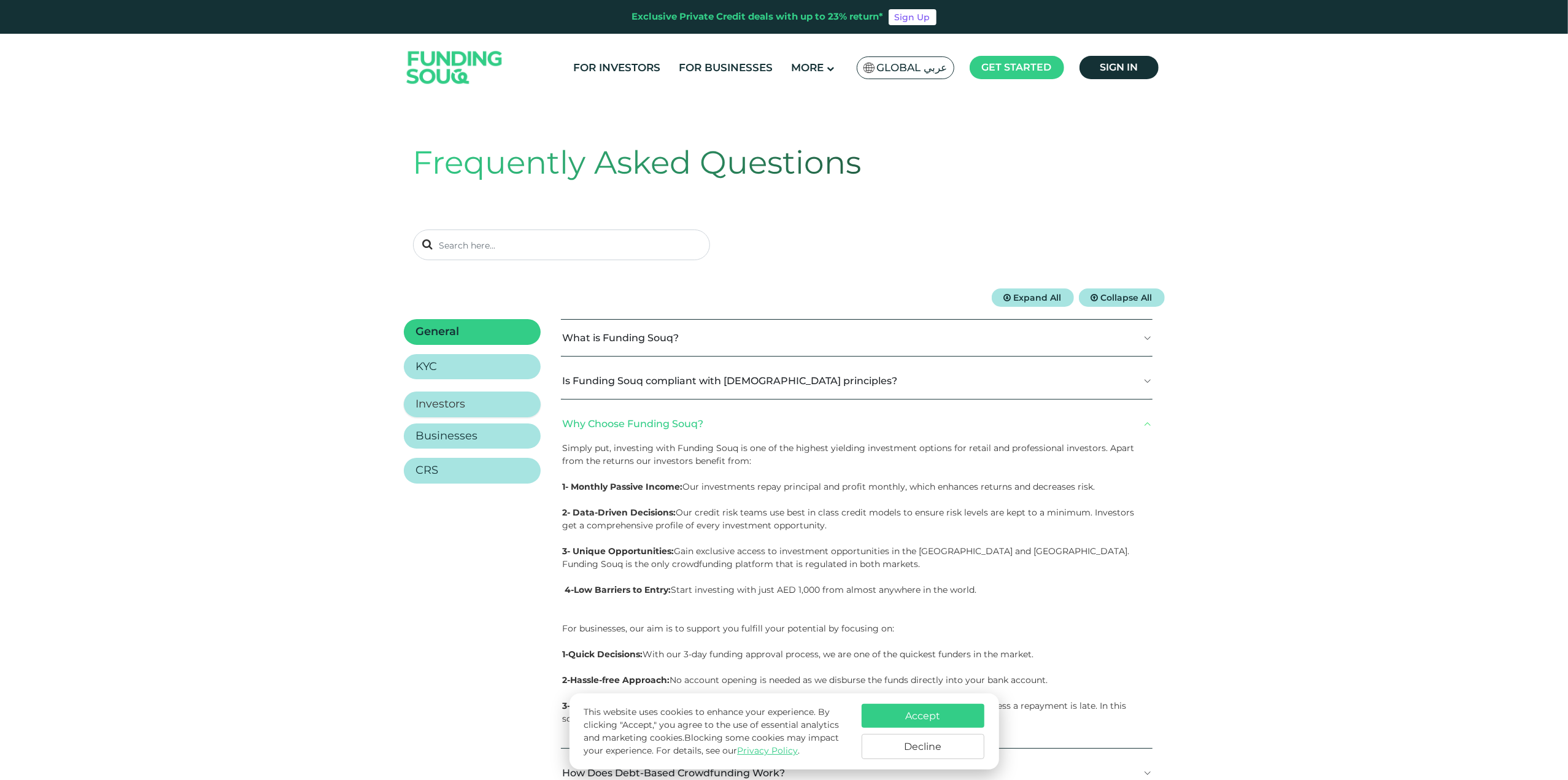
click at [447, 404] on h2 "Investors" at bounding box center [441, 404] width 50 height 13
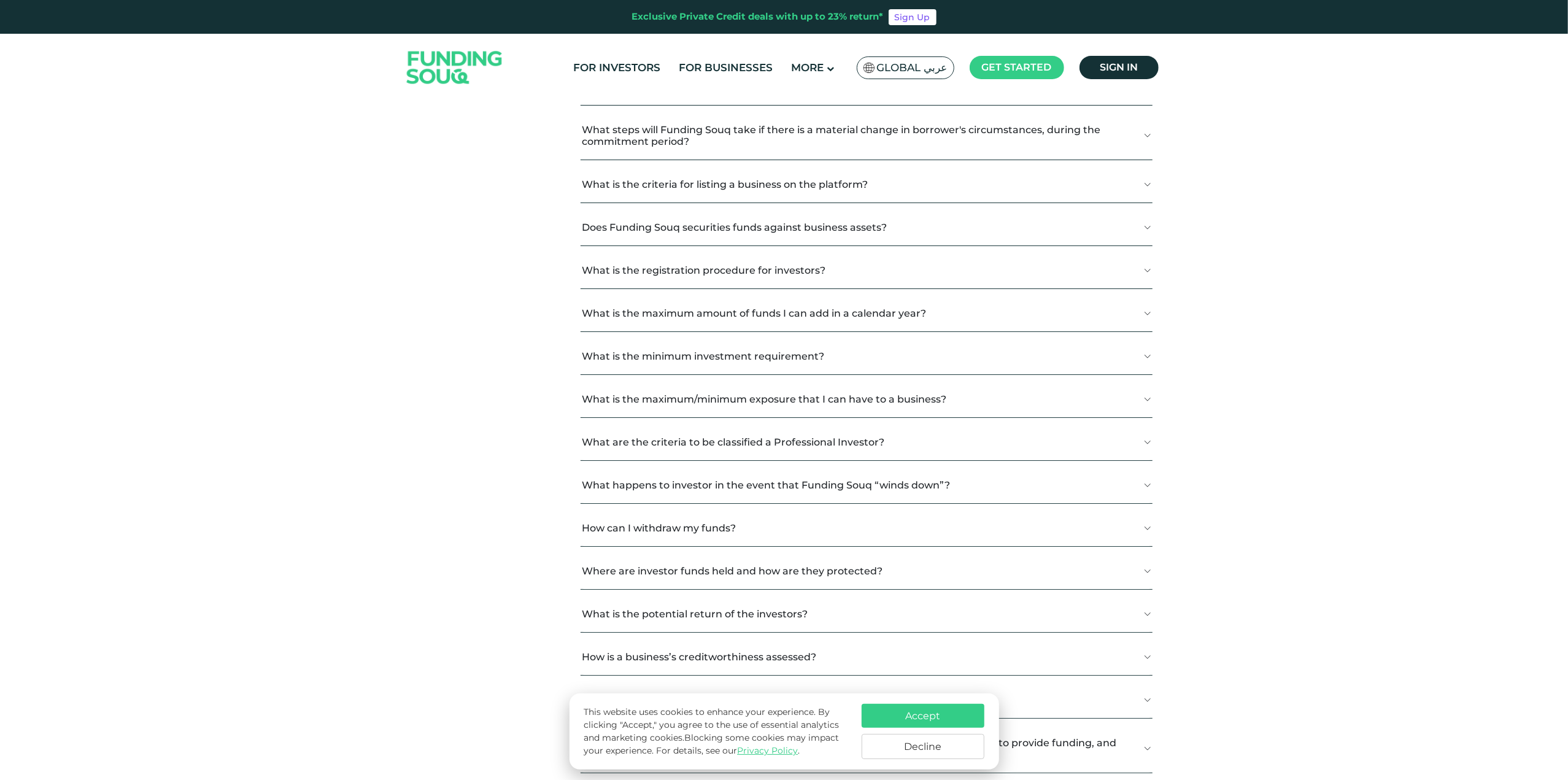
scroll to position [736, 0]
click at [732, 186] on button "What is the criteria for listing a business on the platform?" at bounding box center [866, 183] width 571 height 37
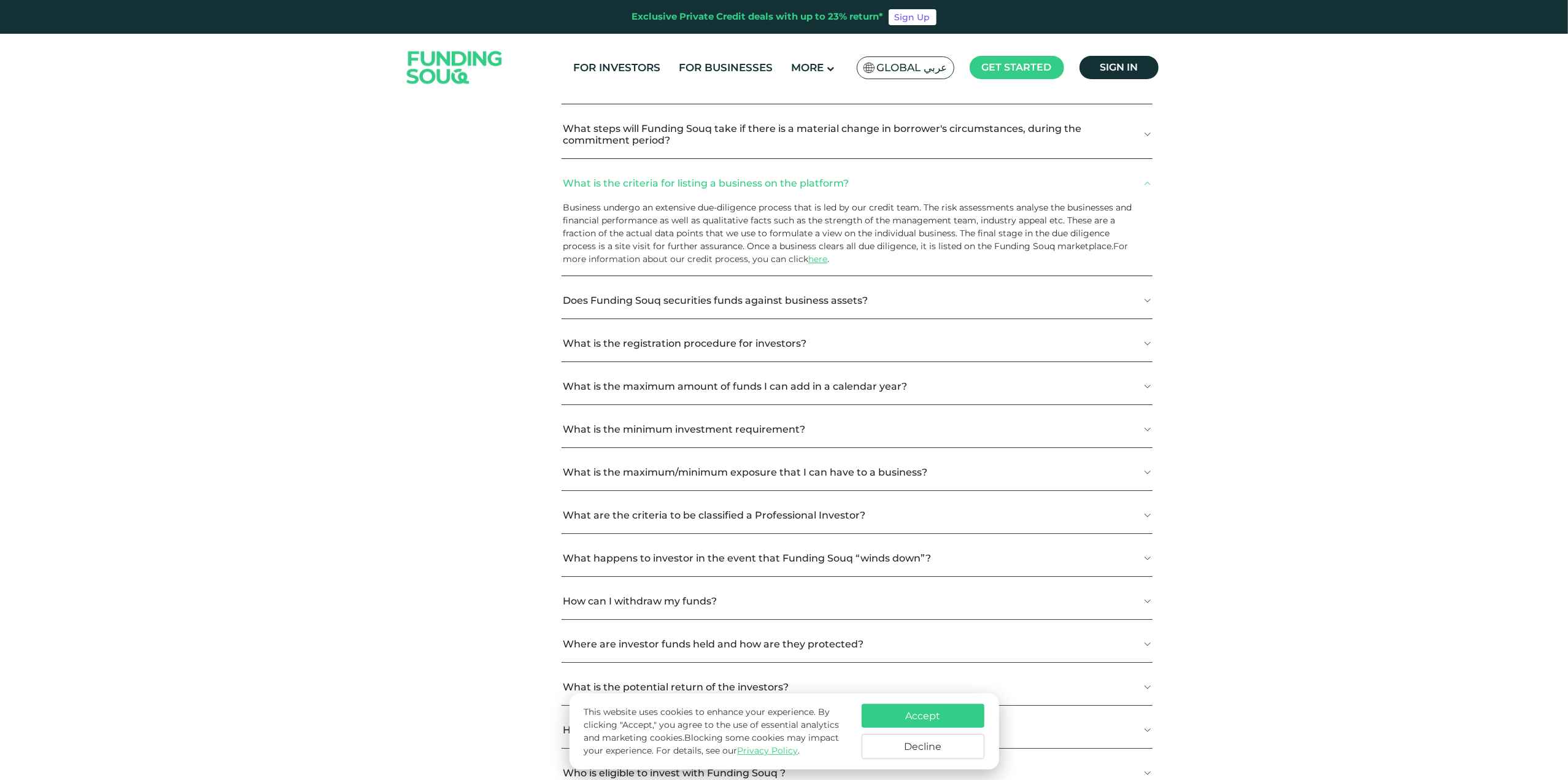
click at [732, 186] on button "What is the criteria for listing a business on the platform?" at bounding box center [856, 183] width 590 height 37
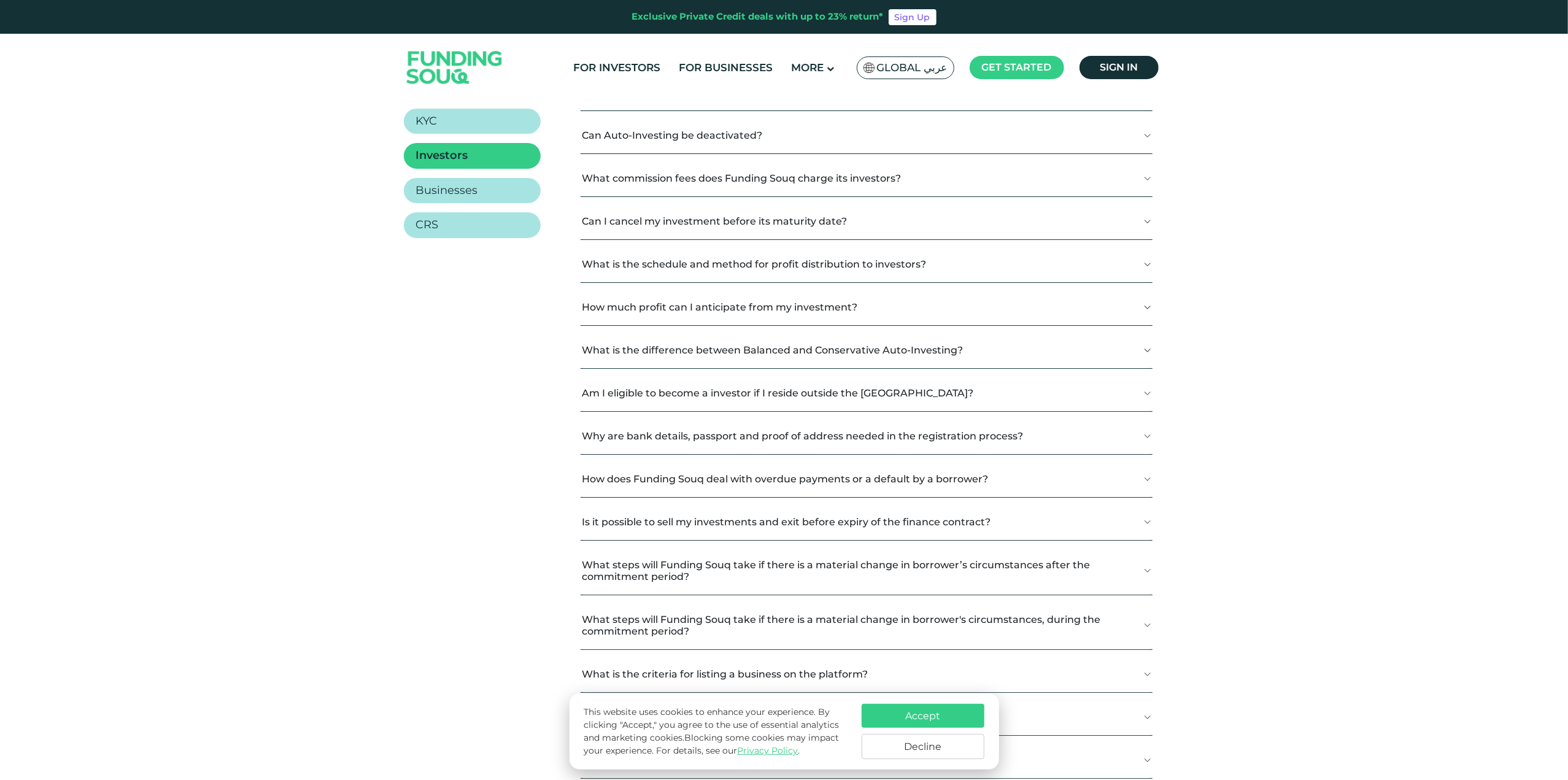
scroll to position [0, 0]
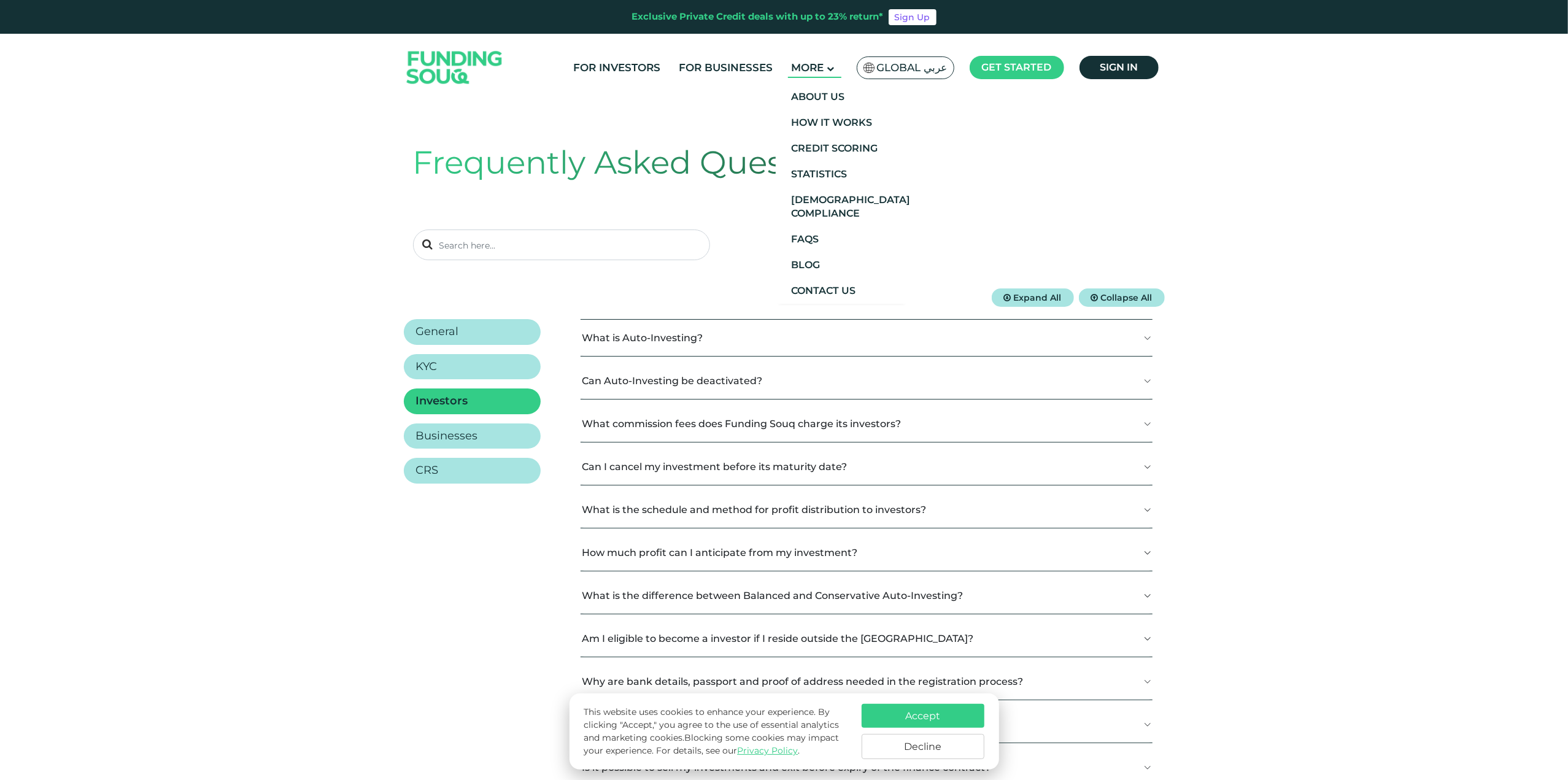
click at [823, 65] on span "More" at bounding box center [808, 68] width 33 height 12
click at [867, 115] on link "How It Works" at bounding box center [842, 122] width 132 height 26
